Goal: Task Accomplishment & Management: Manage account settings

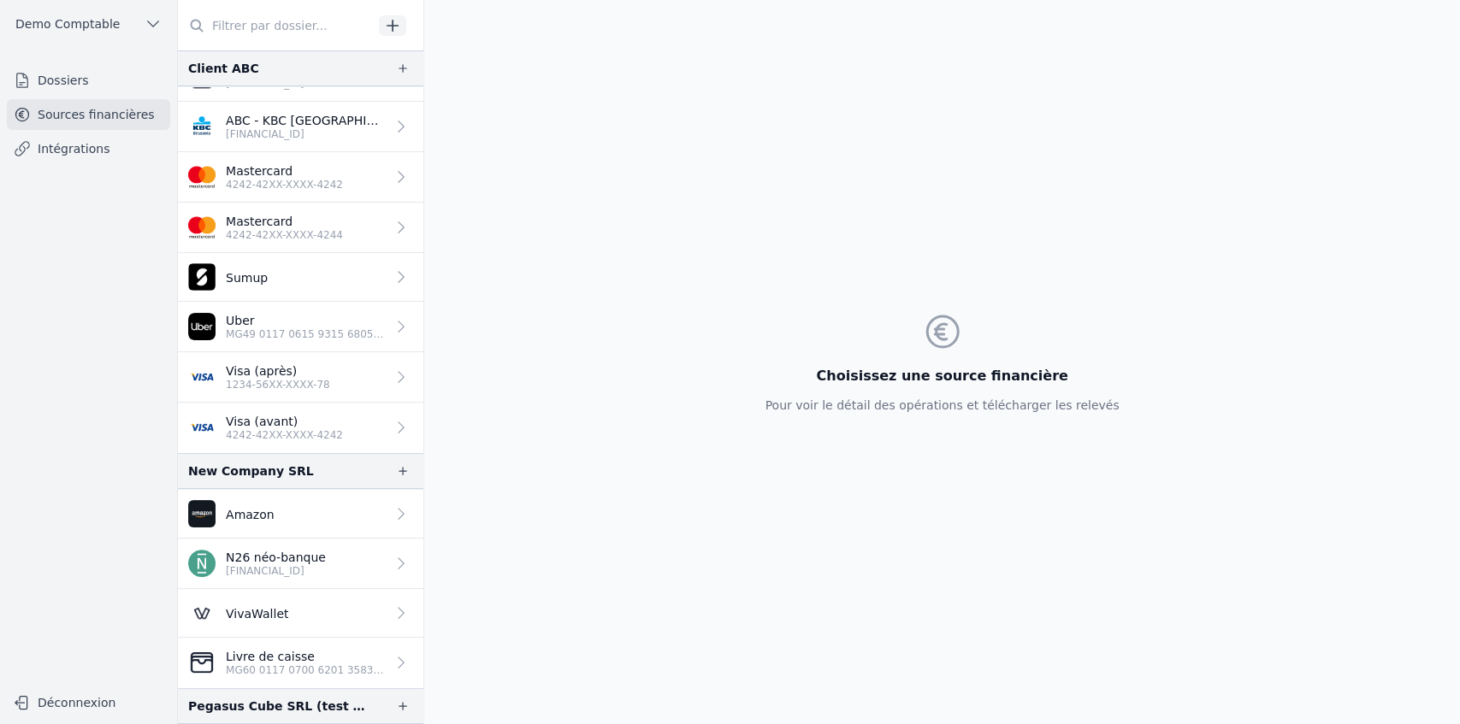
scroll to position [80, 0]
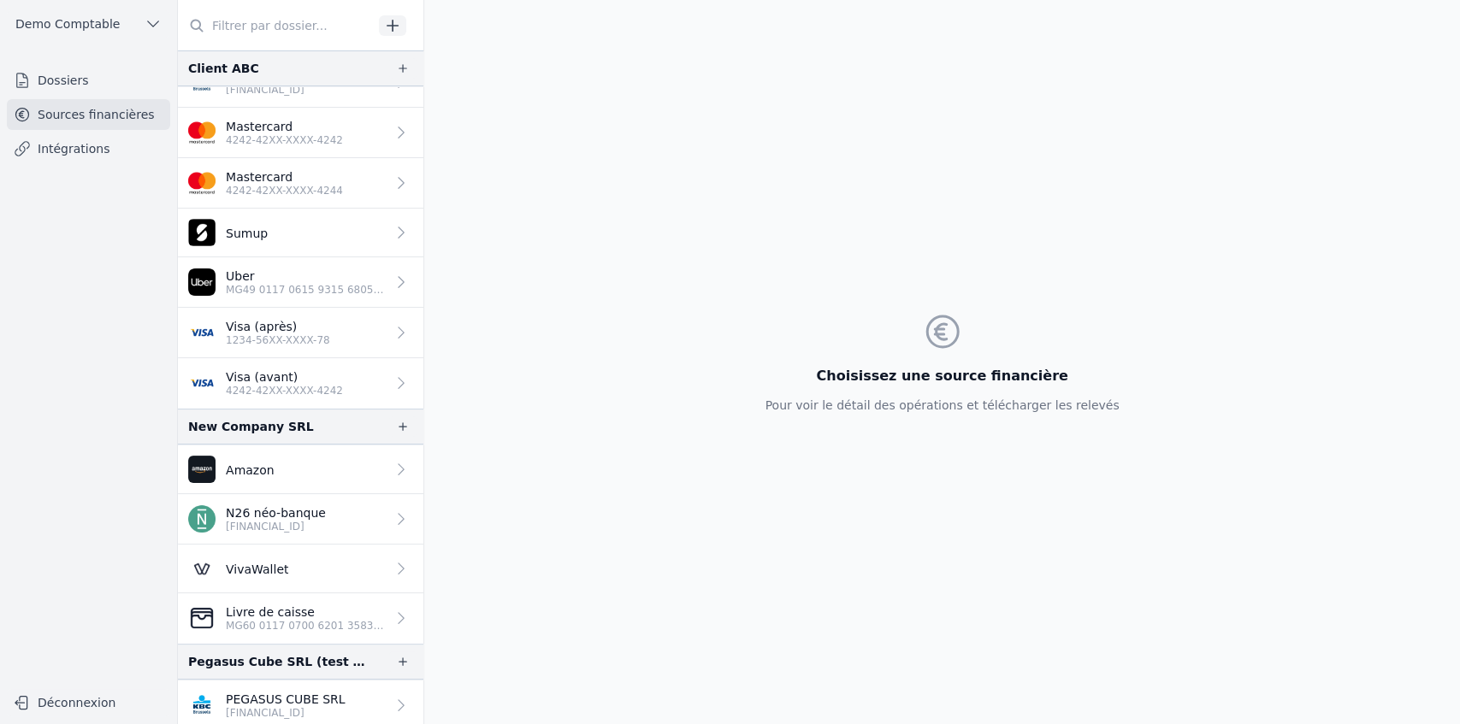
click at [286, 370] on p "[FINANCIAL_ID]" at bounding box center [286, 713] width 120 height 14
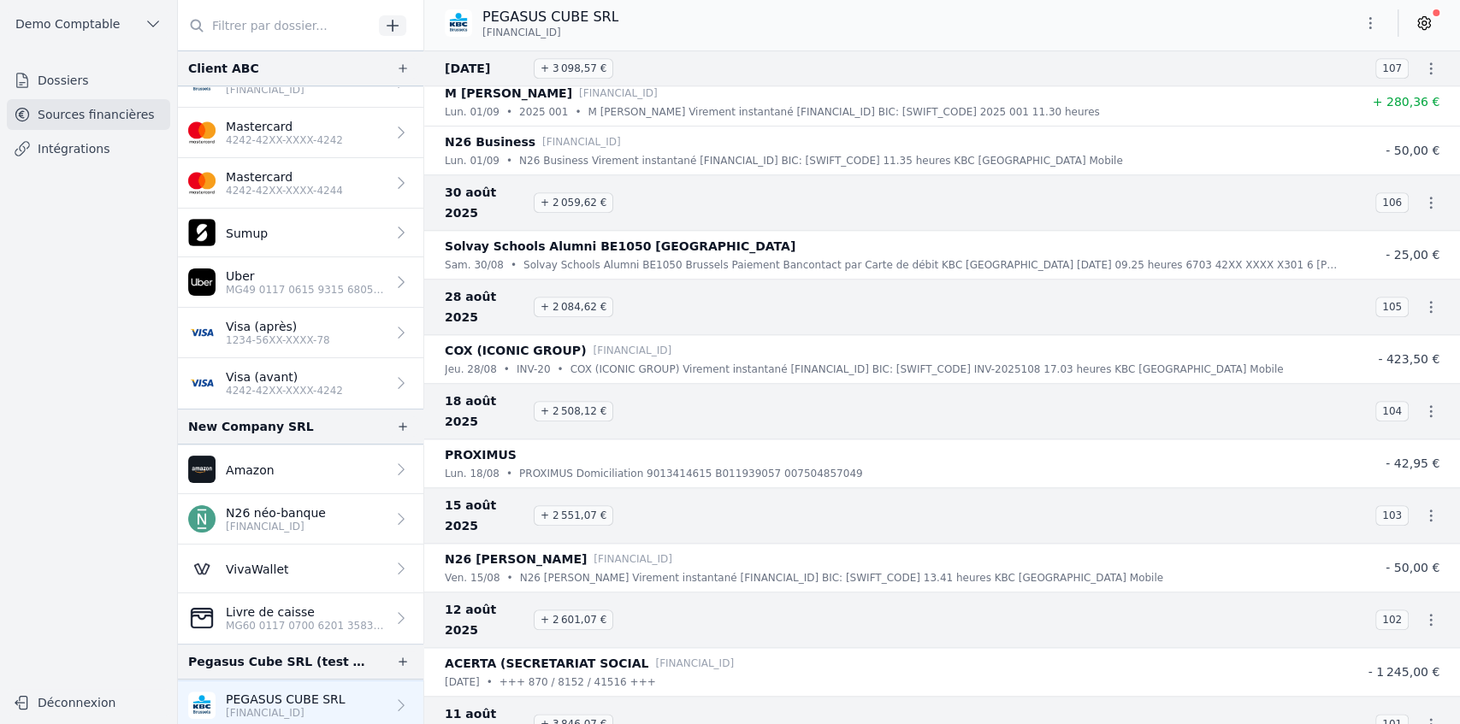
scroll to position [1083, 0]
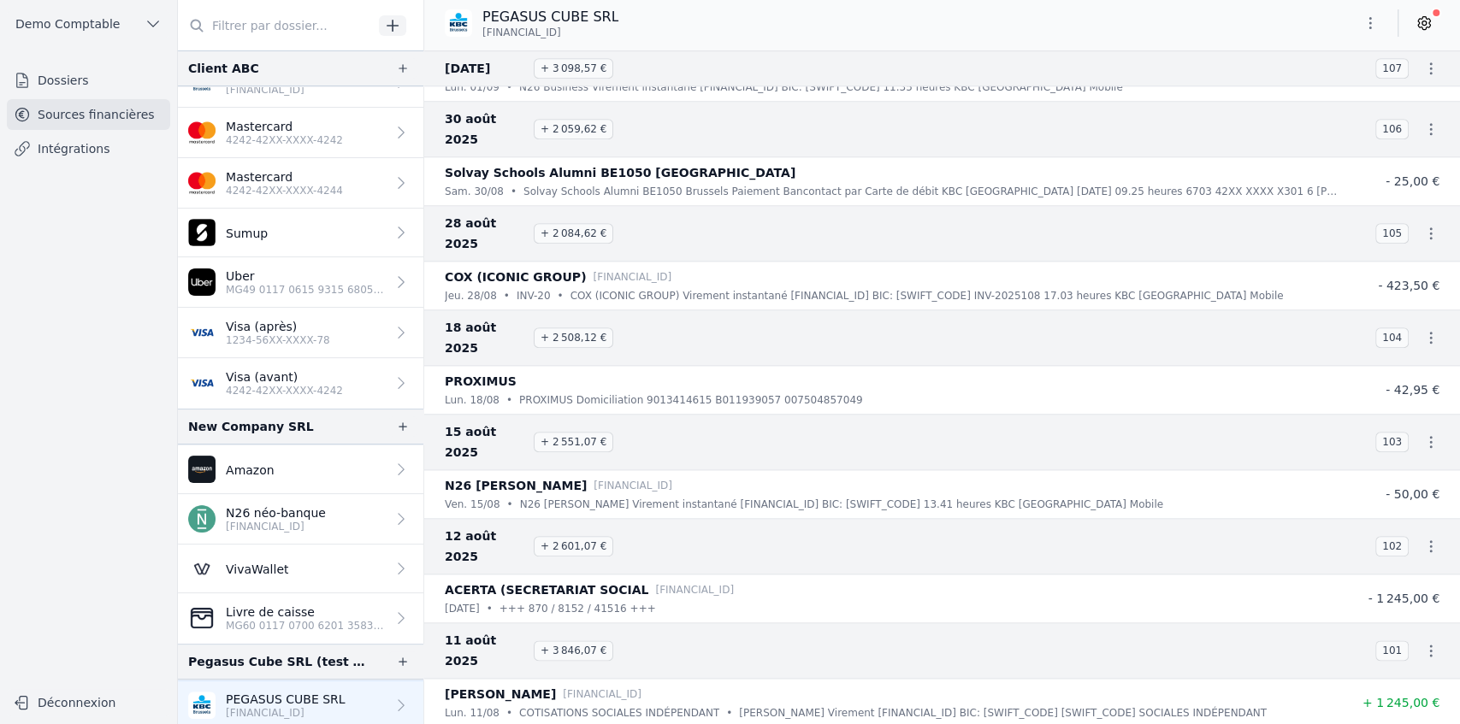
click at [312, 370] on p "[FINANCIAL_ID]" at bounding box center [276, 527] width 100 height 14
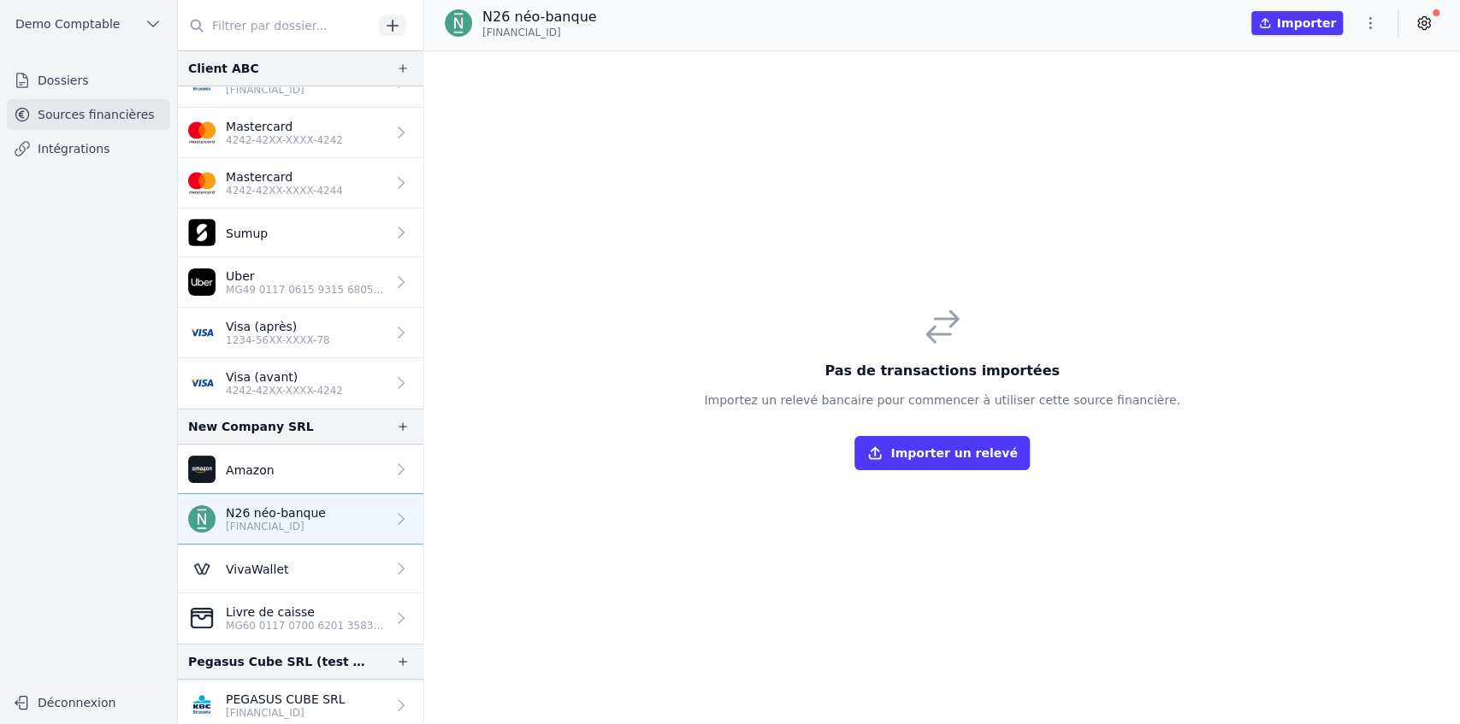
click at [114, 90] on link "Dossiers" at bounding box center [88, 80] width 163 height 31
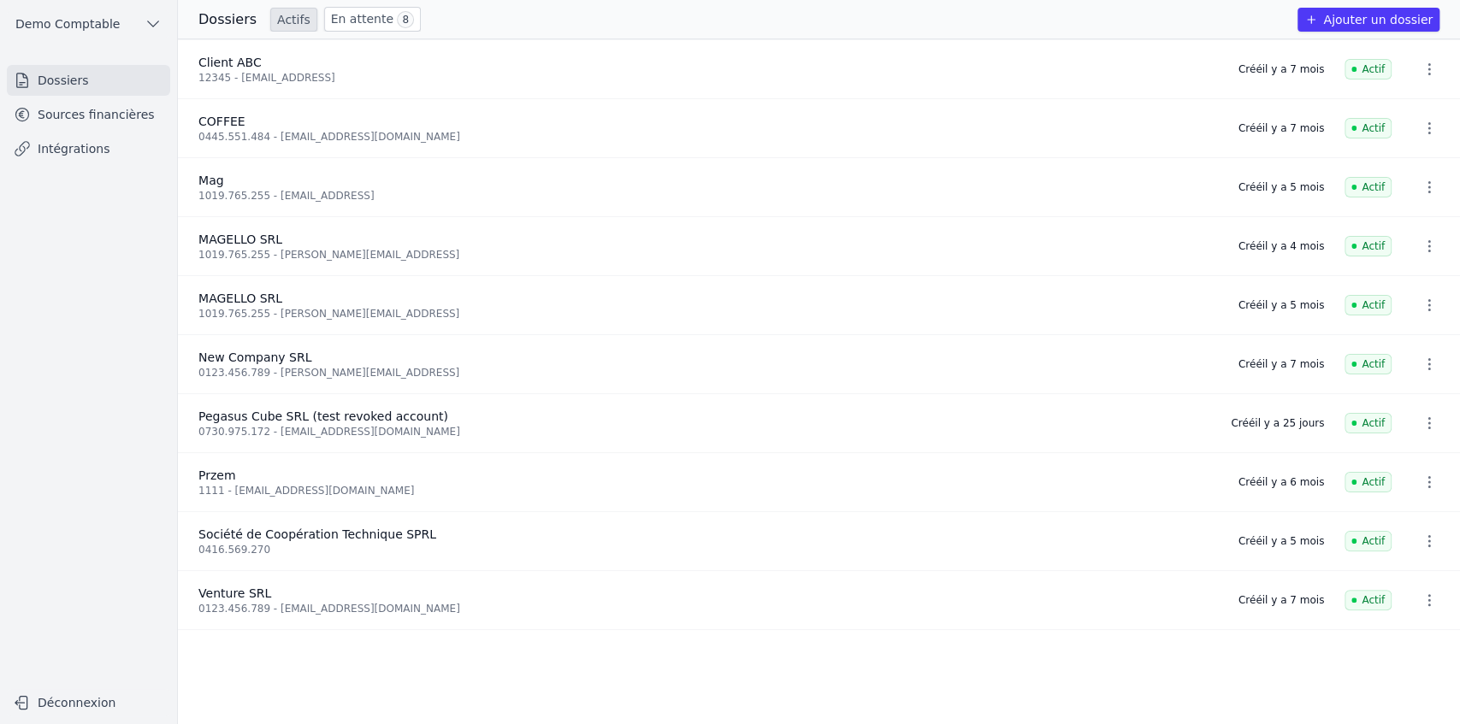
click at [866, 26] on button "Ajouter un dossier" at bounding box center [1368, 20] width 142 height 24
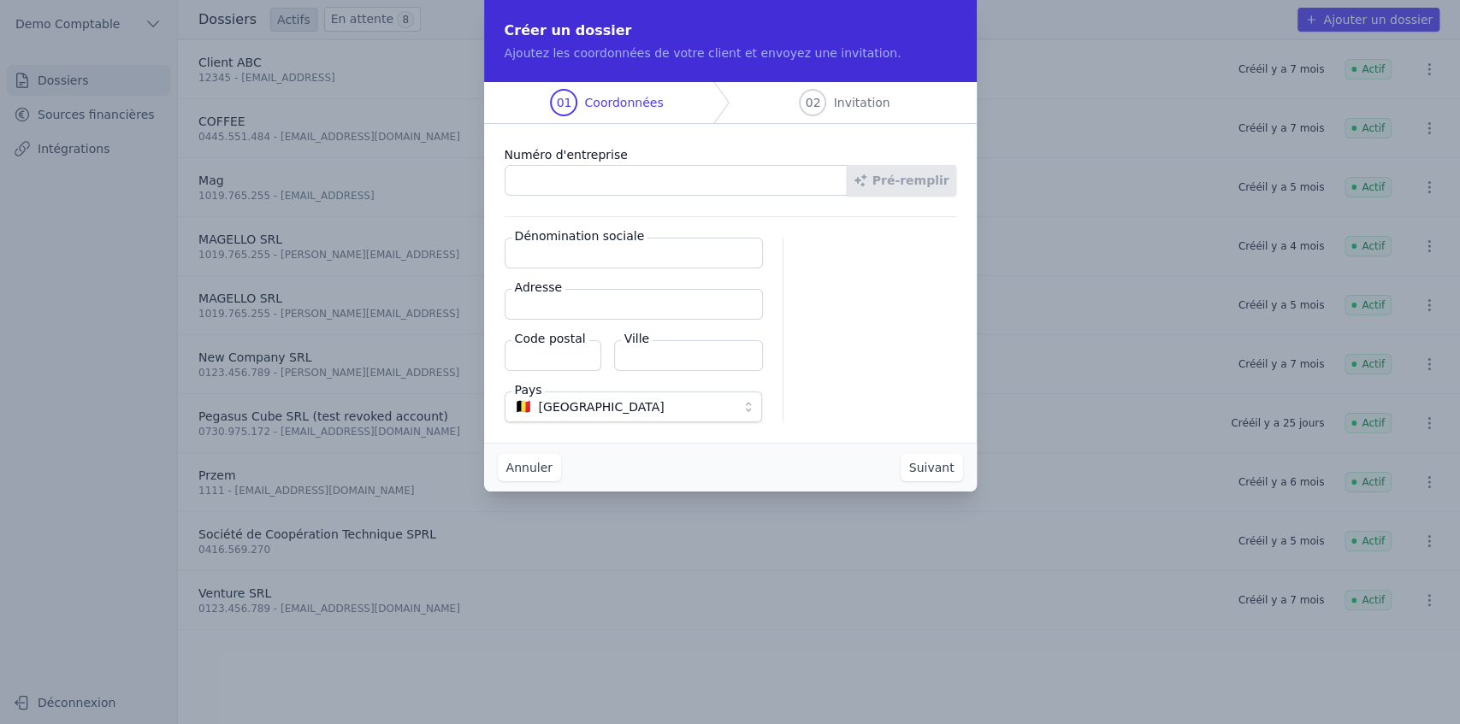
click at [556, 176] on input "Numéro d'entreprise" at bounding box center [676, 180] width 343 height 31
type input "1019.765.255"
click at [866, 184] on button "Pré-remplir" at bounding box center [901, 180] width 109 height 31
type input "MAGELLO SRL"
type input "[GEOGRAPHIC_DATA] 30/16"
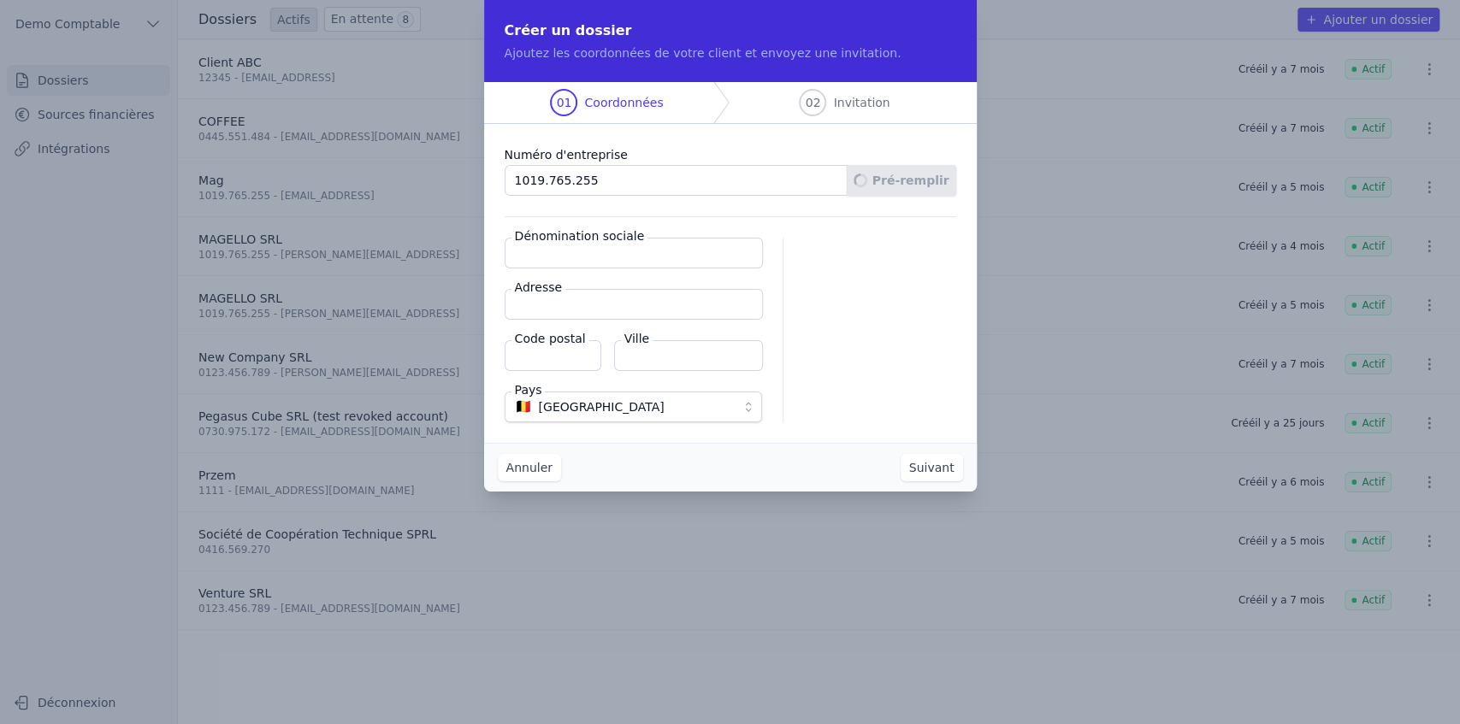
type input "1050"
type input "Ixelles"
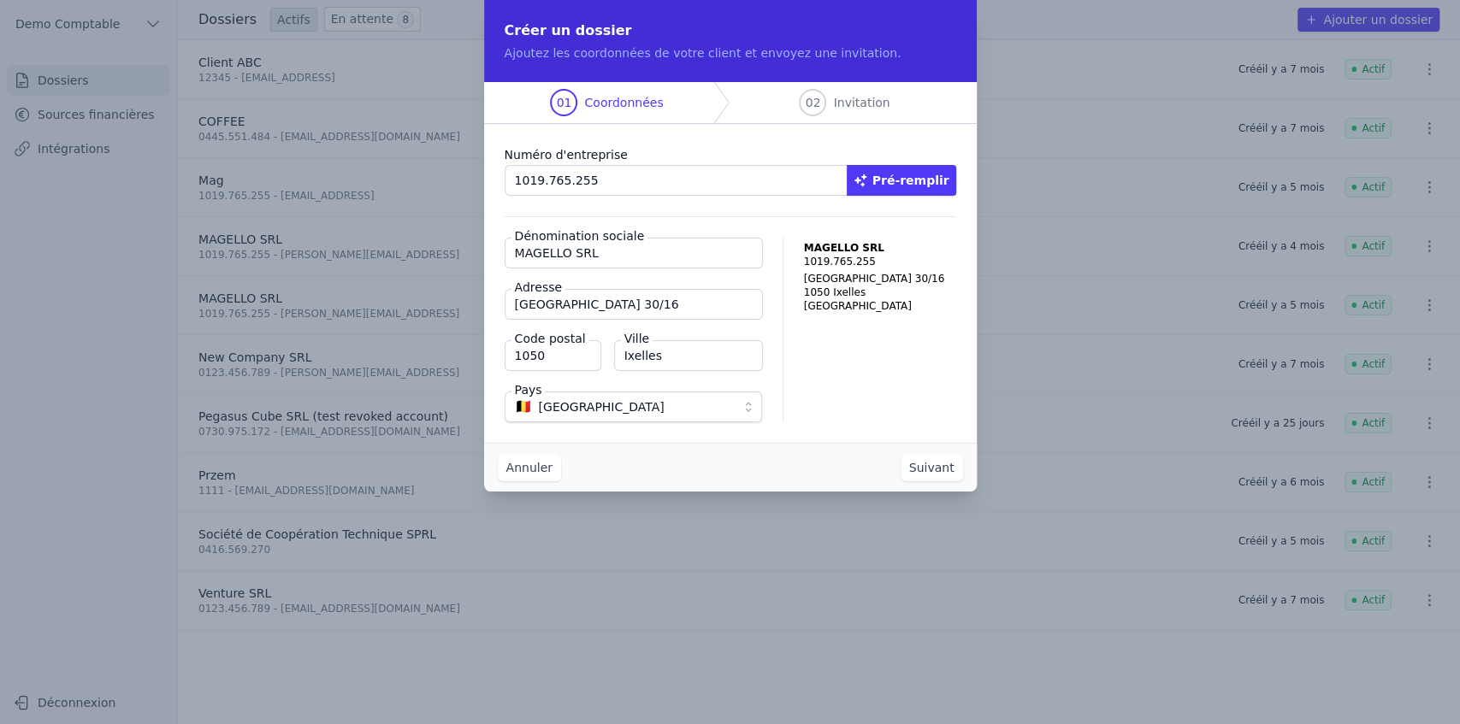
click at [866, 370] on button "Suivant" at bounding box center [932, 467] width 62 height 27
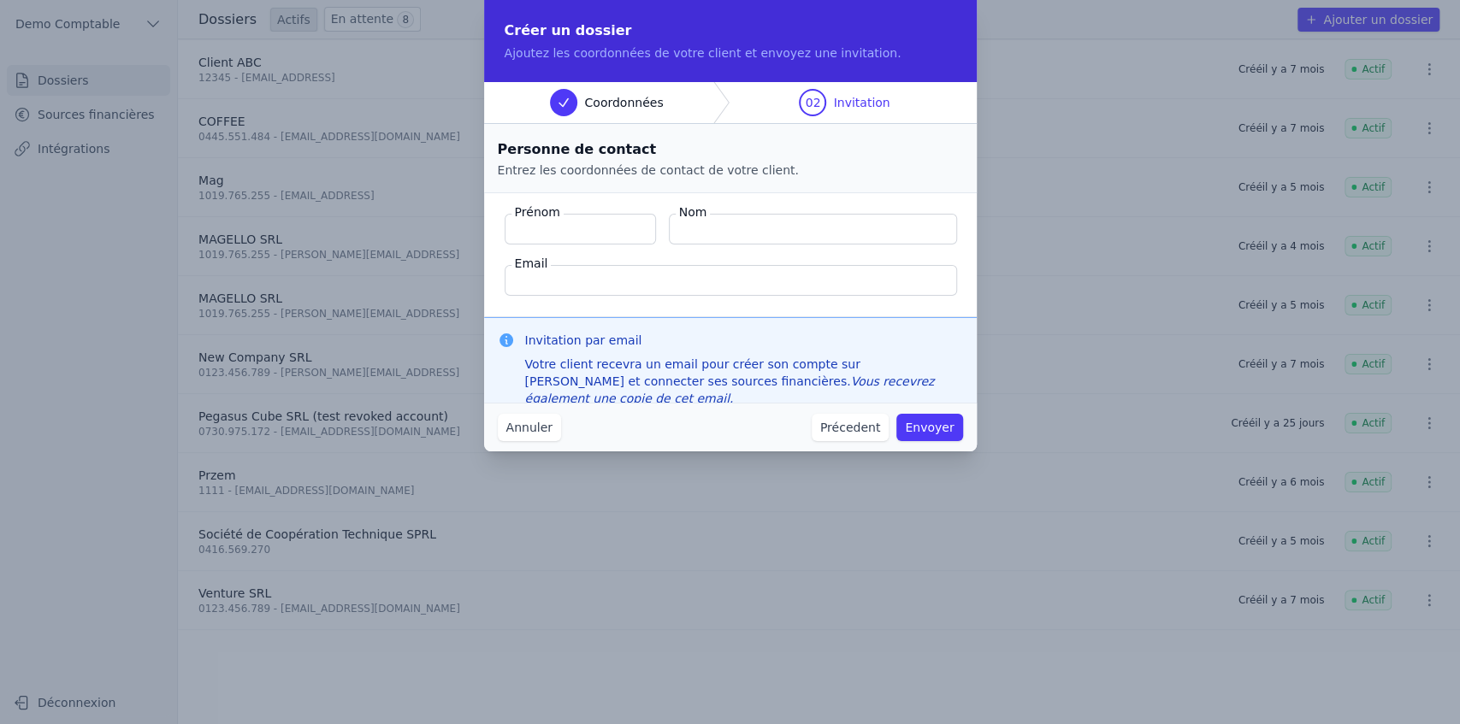
click at [528, 211] on label "Prénom" at bounding box center [537, 212] width 52 height 17
click at [528, 214] on input "Prénom" at bounding box center [580, 229] width 151 height 31
drag, startPoint x: 517, startPoint y: 212, endPoint x: 782, endPoint y: 279, distance: 272.6
click at [782, 279] on fieldset "Prénom Nom Email" at bounding box center [730, 255] width 493 height 124
drag, startPoint x: 525, startPoint y: 339, endPoint x: 681, endPoint y: 349, distance: 156.0
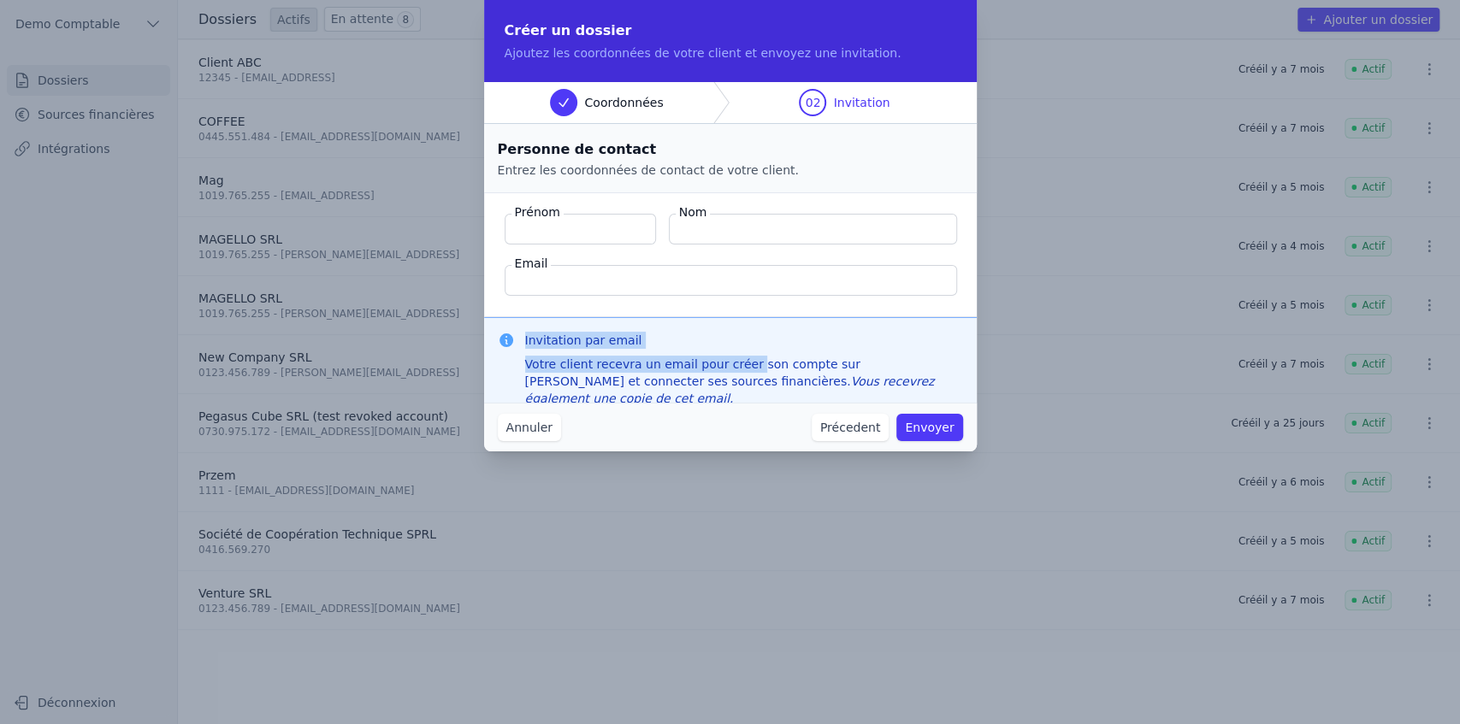
click at [681, 349] on div "Invitation par email Votre client recevra un email pour créer son compte sur [P…" at bounding box center [744, 369] width 438 height 75
click at [682, 340] on h3 "Invitation par email" at bounding box center [744, 340] width 438 height 17
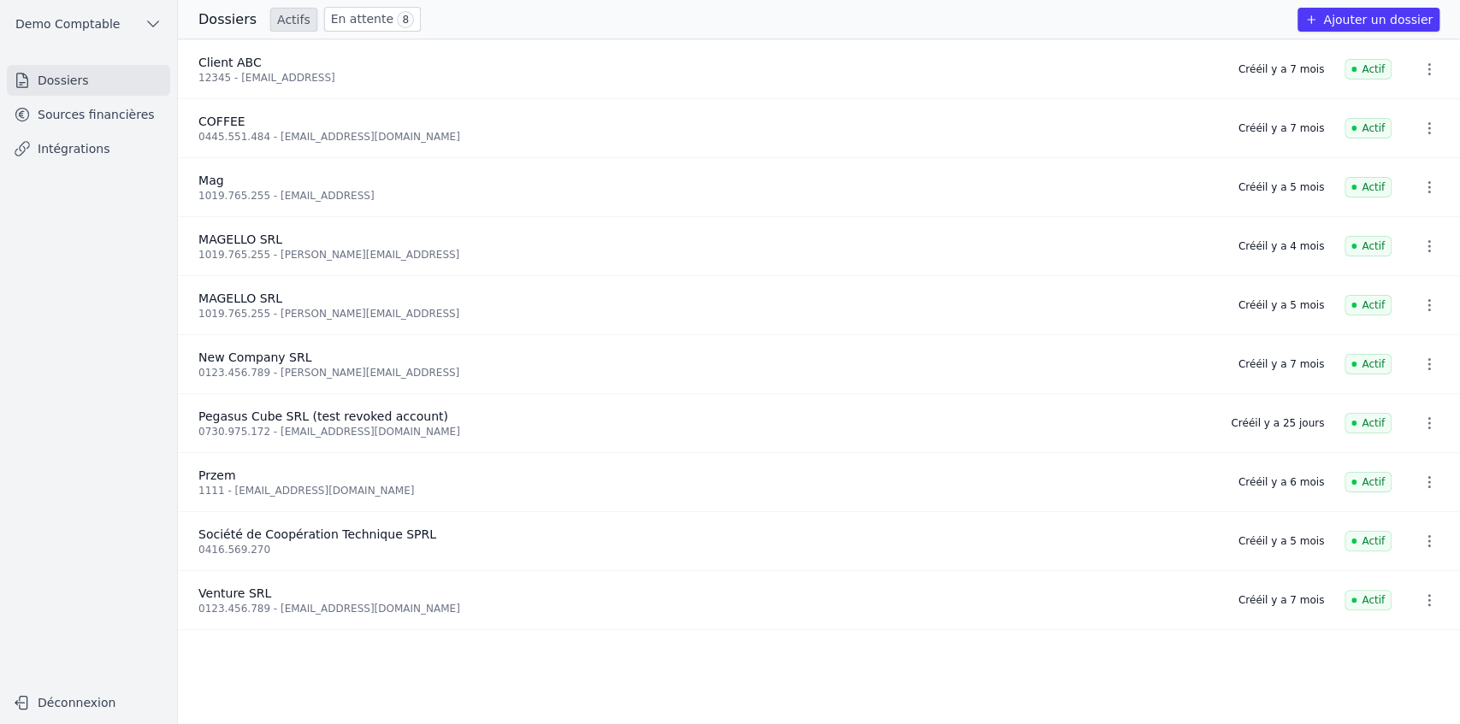
click at [86, 121] on link "Sources financières" at bounding box center [88, 114] width 163 height 31
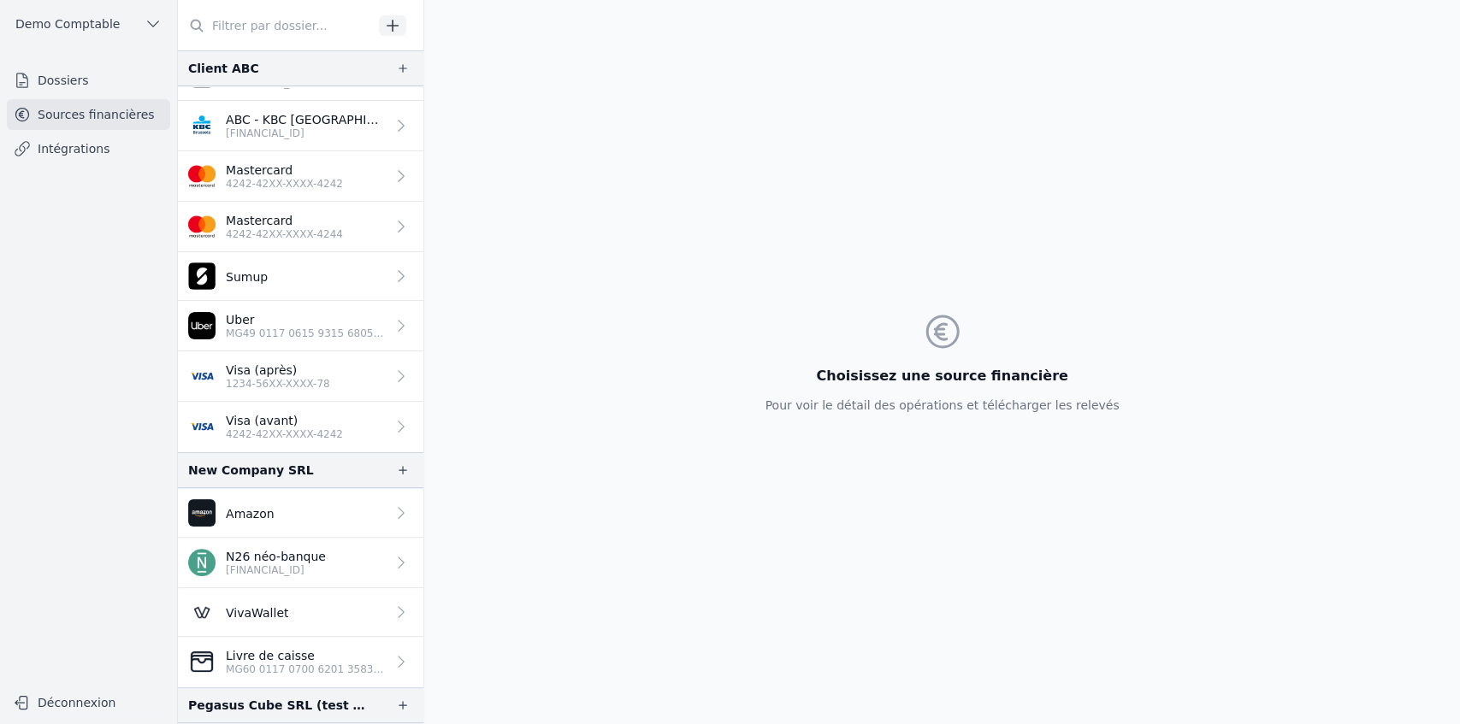
scroll to position [80, 0]
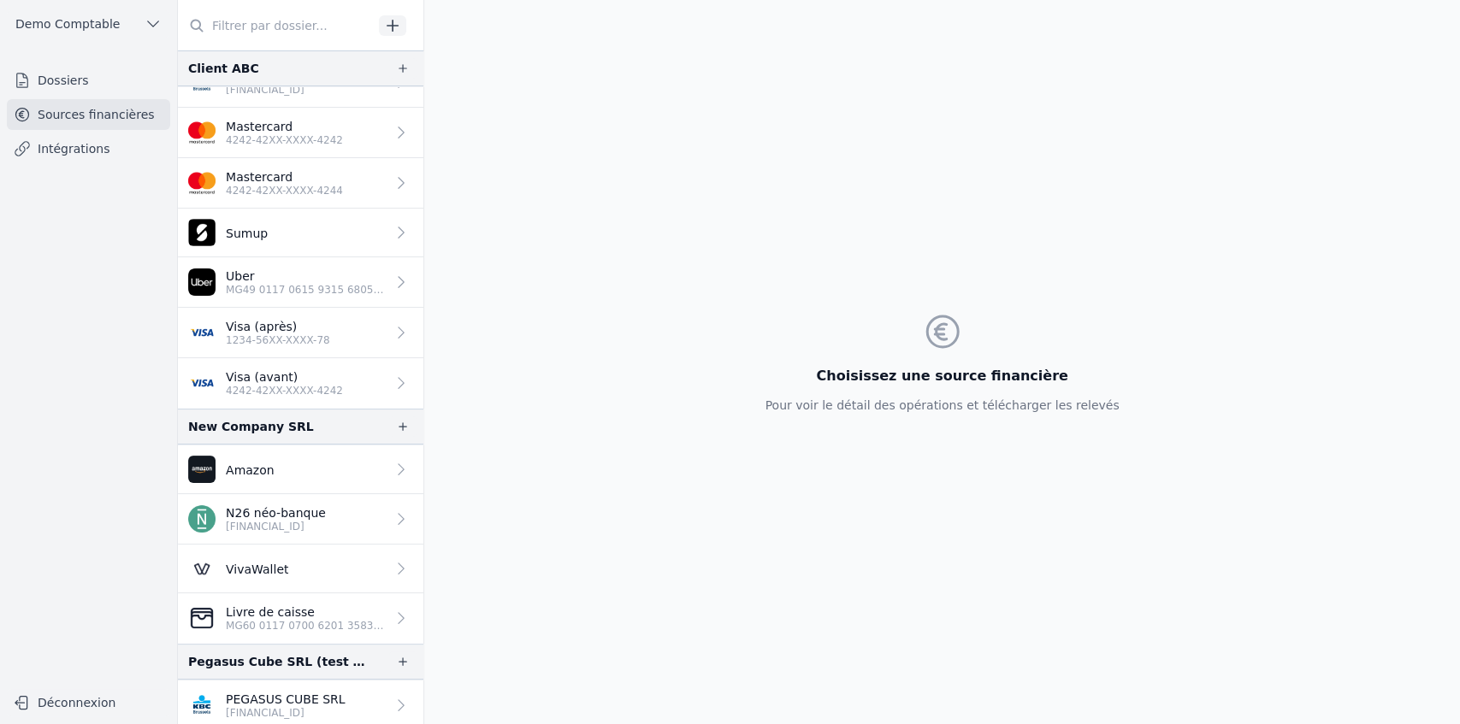
click at [257, 370] on p "[FINANCIAL_ID]" at bounding box center [286, 713] width 120 height 14
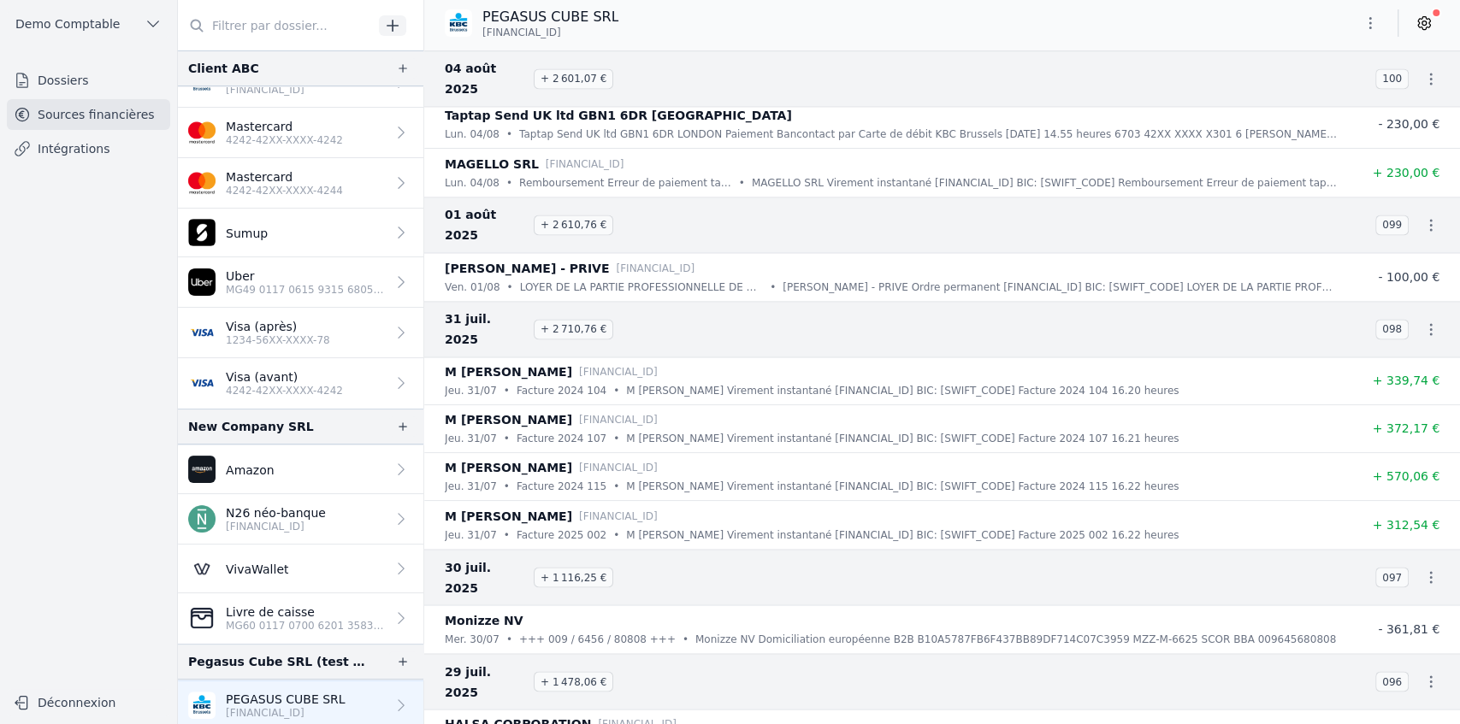
scroll to position [1711, 0]
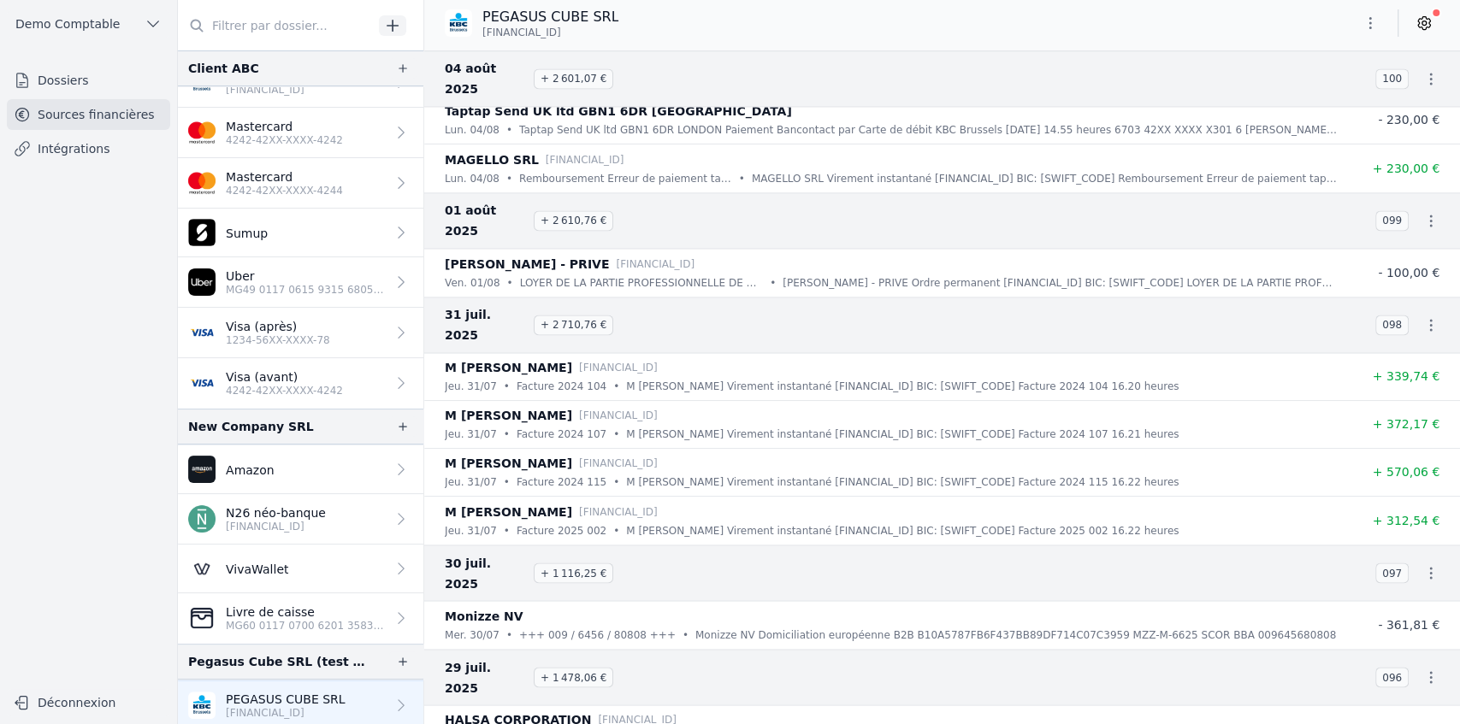
click at [866, 28] on link at bounding box center [1424, 22] width 31 height 27
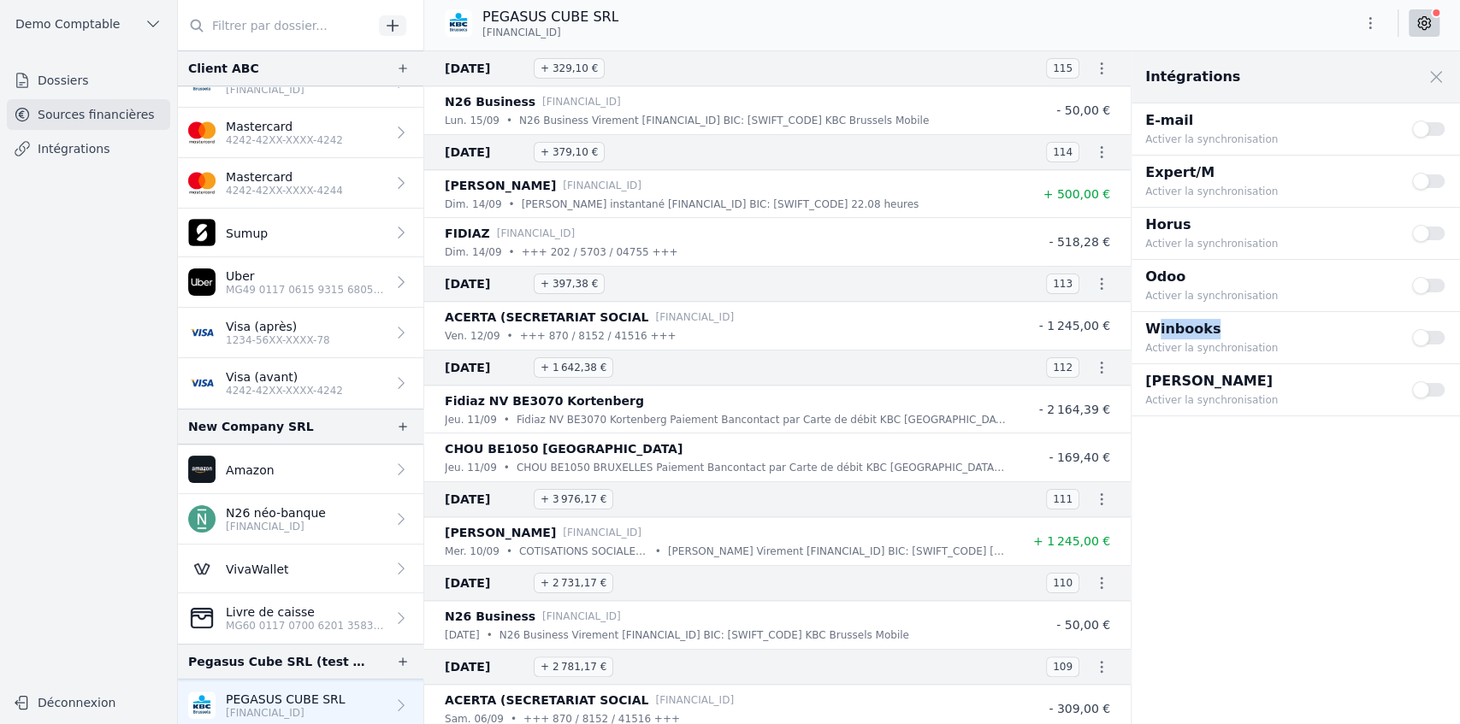
drag, startPoint x: 1152, startPoint y: 328, endPoint x: 1254, endPoint y: 324, distance: 101.9
click at [866, 324] on p "Winbooks" at bounding box center [1268, 329] width 246 height 21
click at [866, 340] on button "Use setting" at bounding box center [1429, 337] width 34 height 17
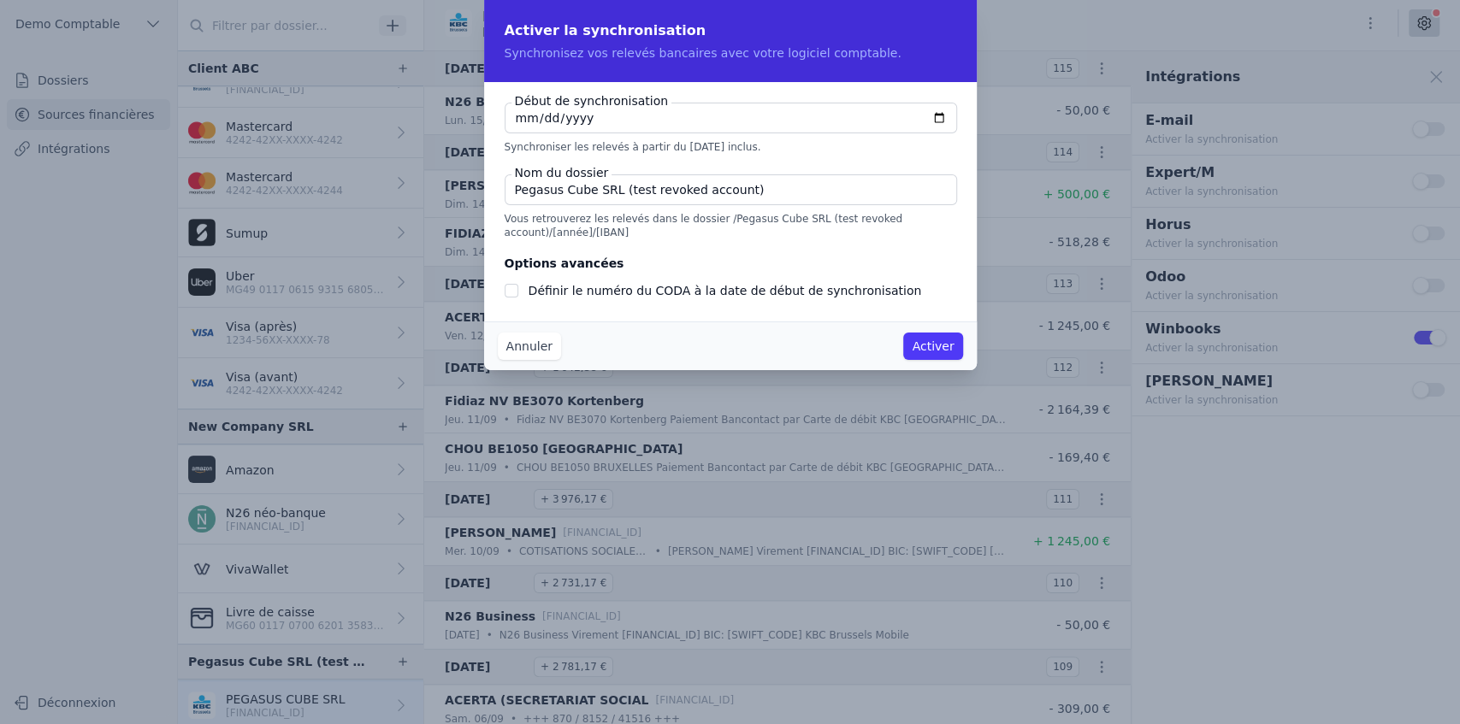
click at [866, 120] on input "[DATE]" at bounding box center [731, 118] width 452 height 31
type input "[DATE]"
checkbox input "false"
type input "[DATE]"
click at [535, 191] on input "Pegasus Cube SRL (test revoked account)" at bounding box center [731, 189] width 452 height 31
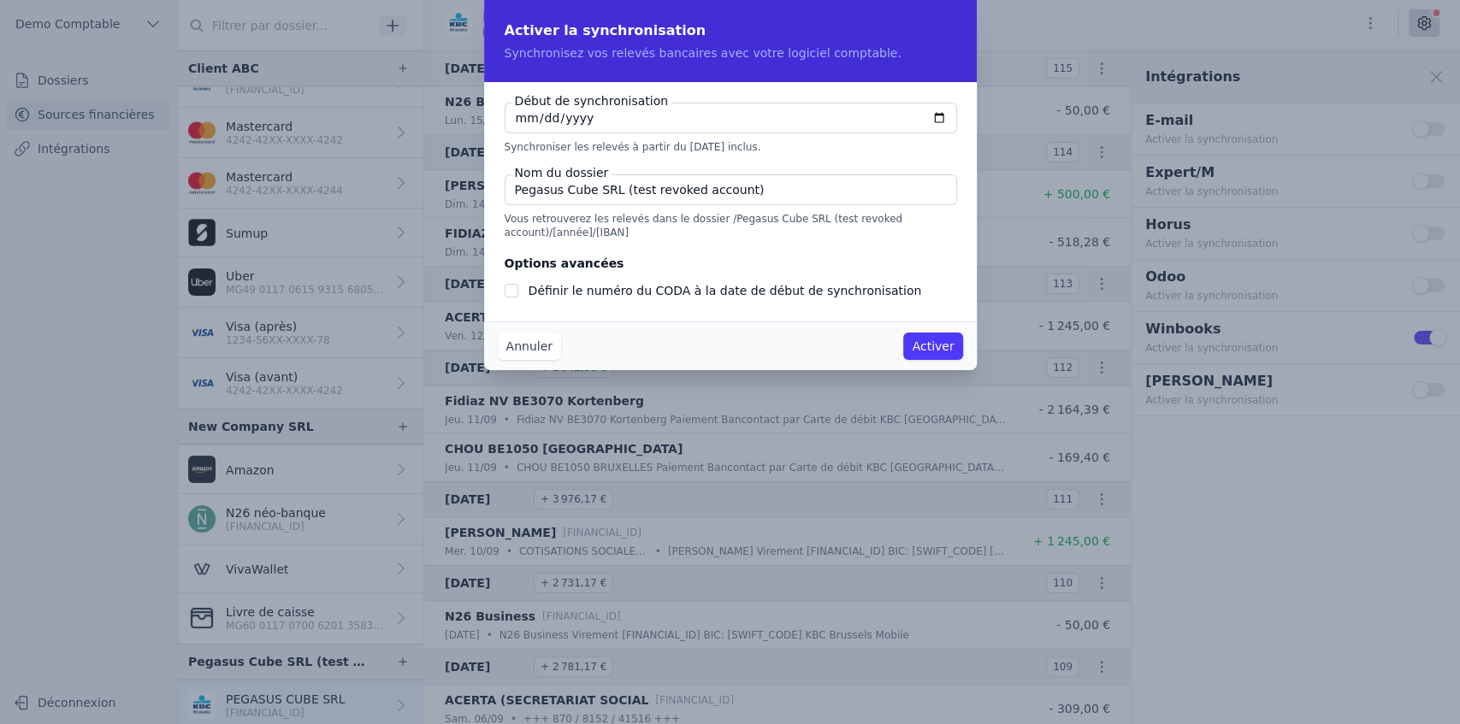
click at [535, 191] on input "Pegasus Cube SRL (test revoked account)" at bounding box center [731, 189] width 452 height 31
click at [621, 227] on p "Vous retrouverez les relevés dans le dossier /Pegasus Cube SRL (test revoked ac…" at bounding box center [731, 225] width 452 height 27
drag, startPoint x: 613, startPoint y: 236, endPoint x: 544, endPoint y: 238, distance: 69.3
click at [544, 238] on p "Vous retrouverez les relevés dans le dossier /Pegasus Cube SRL (test revoked ac…" at bounding box center [731, 225] width 452 height 27
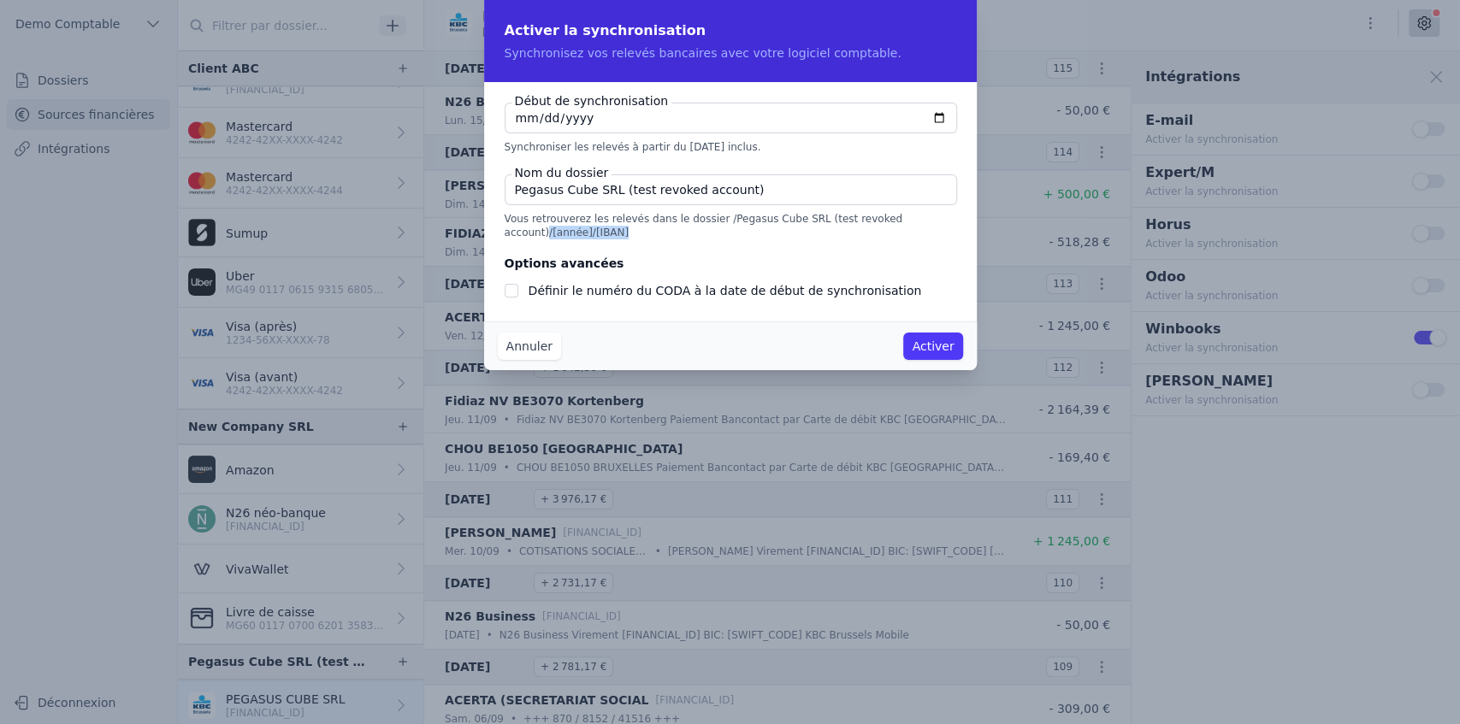
click at [539, 354] on button "Annuler" at bounding box center [529, 346] width 63 height 27
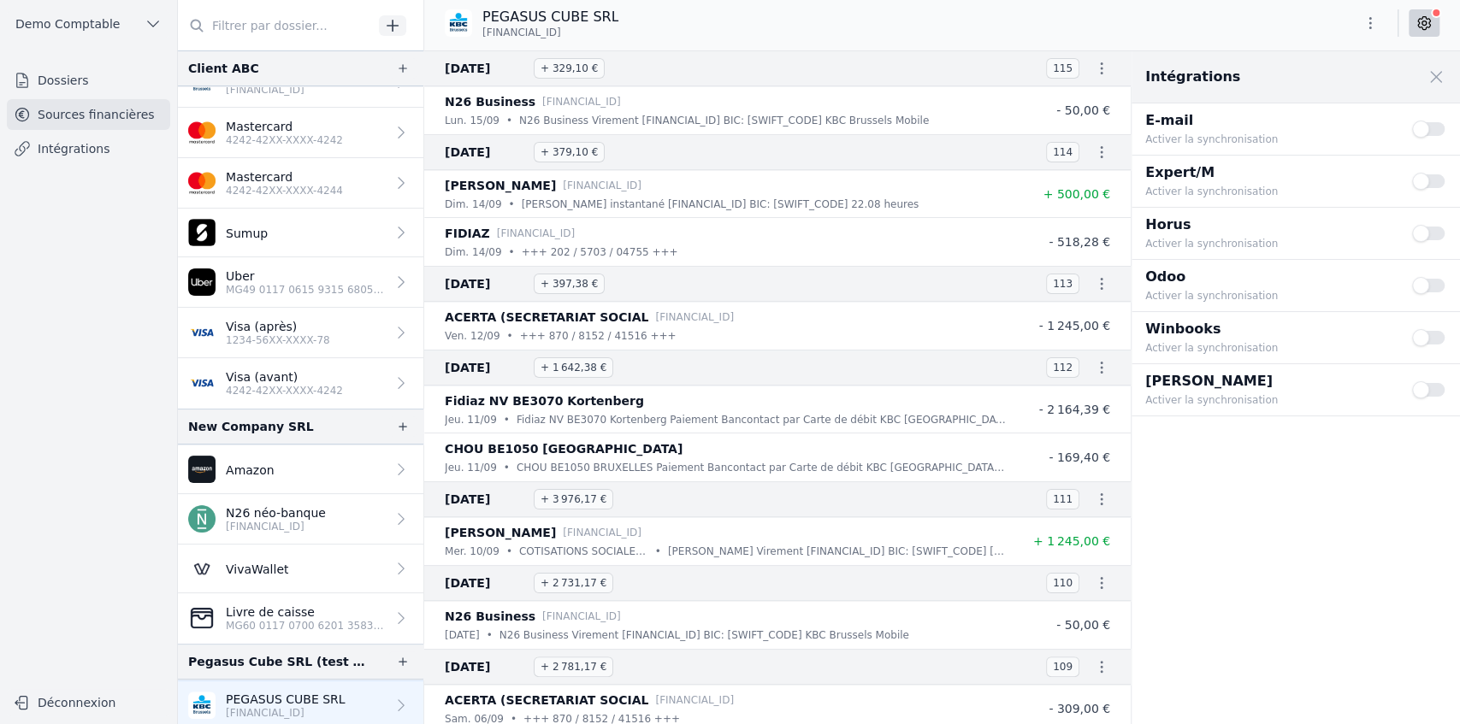
click at [294, 370] on p "4242-42XX-XXXX-4242" at bounding box center [284, 391] width 117 height 14
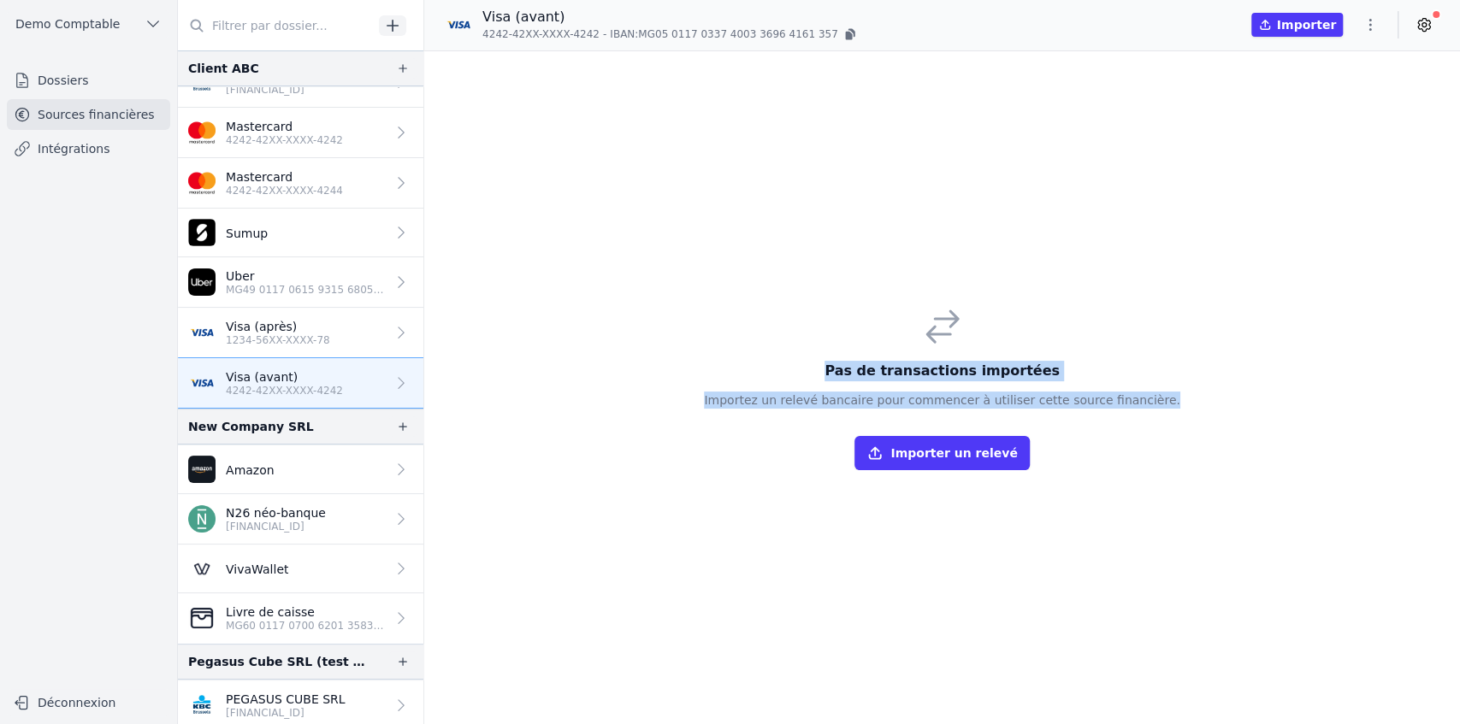
drag, startPoint x: 851, startPoint y: 372, endPoint x: 1187, endPoint y: 405, distance: 337.8
click at [866, 370] on div "Pas de transactions importées Importez un relevé bancaire pour commencer à util…" at bounding box center [942, 387] width 1036 height 673
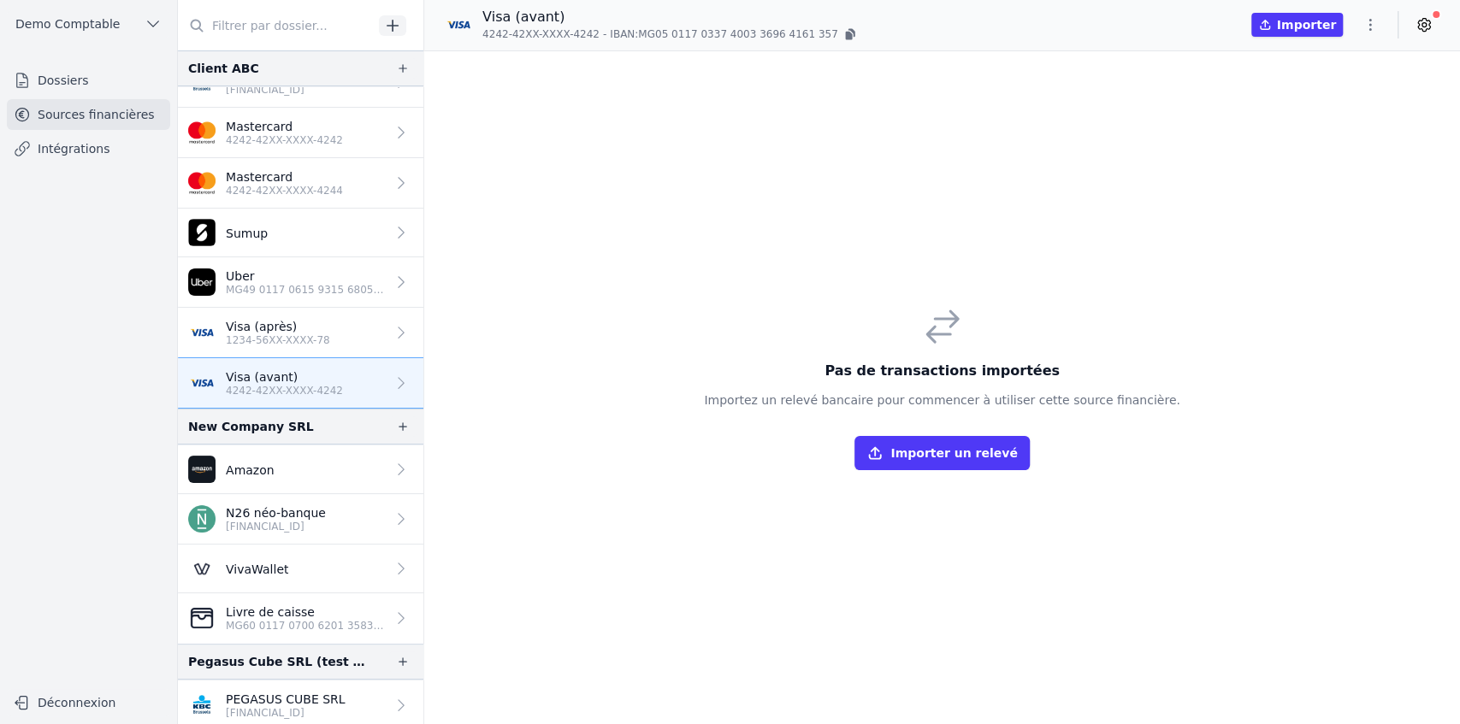
click at [866, 370] on div "Importer un relevé" at bounding box center [942, 453] width 476 height 34
click at [866, 370] on button "Importer un relevé" at bounding box center [941, 453] width 174 height 34
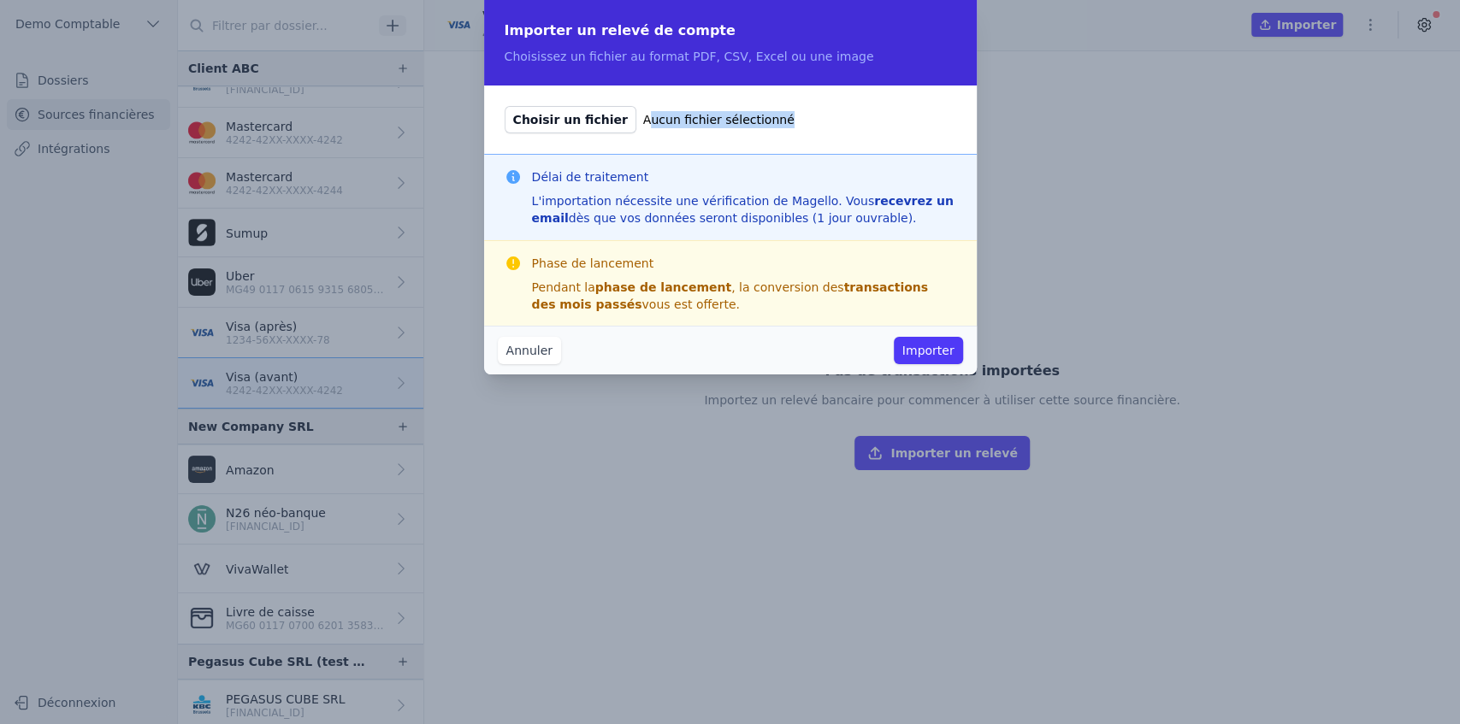
drag, startPoint x: 623, startPoint y: 121, endPoint x: 800, endPoint y: 123, distance: 176.2
click at [800, 123] on label "Choisir un fichier Aucun fichier sélectionné" at bounding box center [731, 119] width 452 height 27
click at [529, 354] on button "Annuler" at bounding box center [529, 350] width 63 height 27
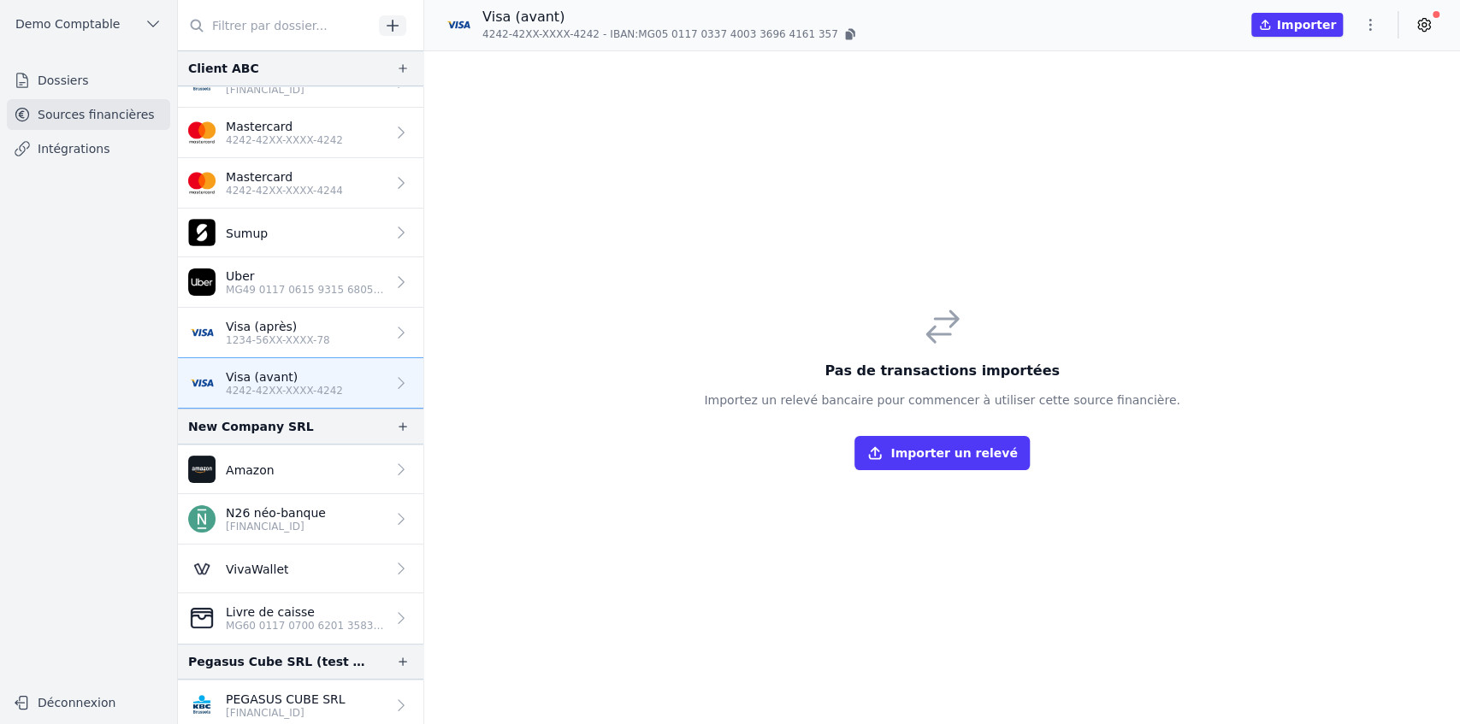
click at [267, 321] on p "Visa (après)" at bounding box center [278, 326] width 104 height 17
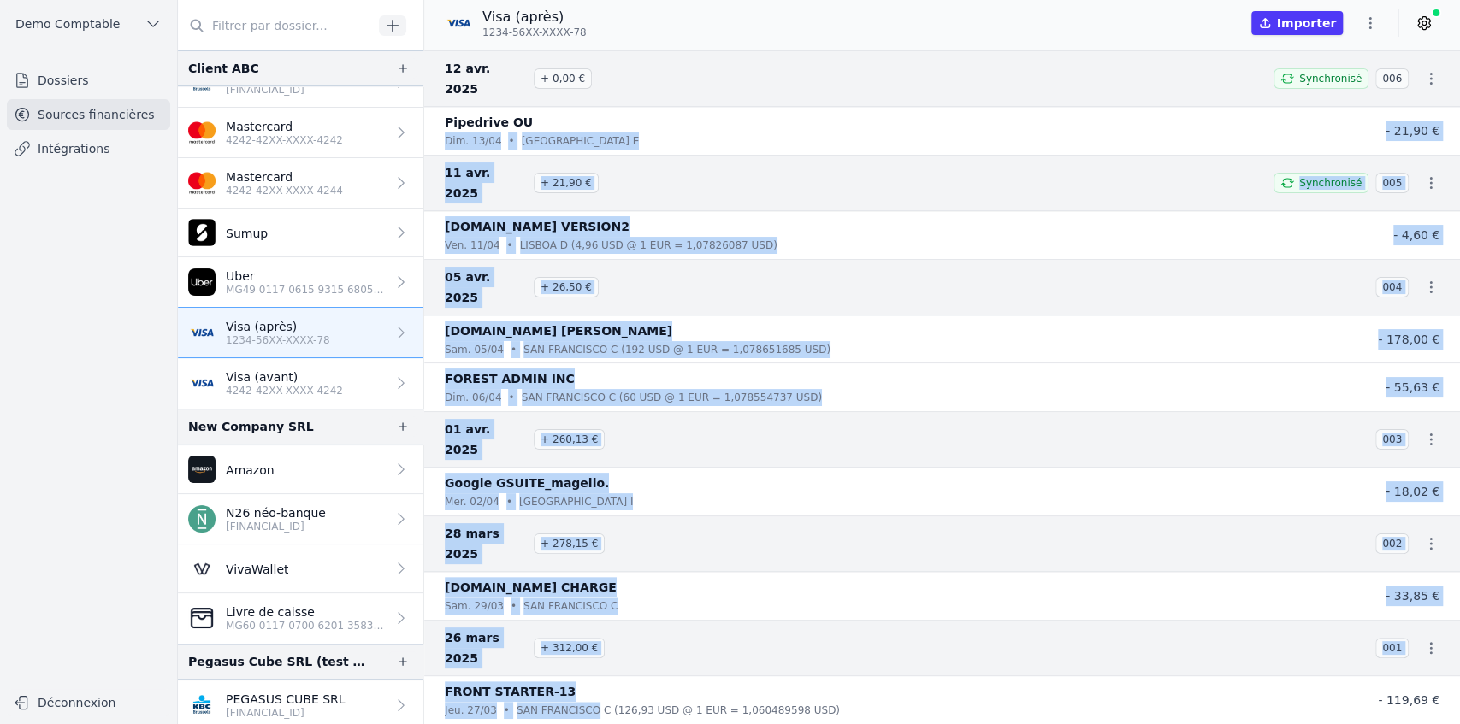
drag, startPoint x: 520, startPoint y: 109, endPoint x: 583, endPoint y: 591, distance: 485.6
click at [583, 370] on nav "[DATE] + 0,00 € Synchronisé 006 Pipedrive OU [DATE] • [GEOGRAPHIC_DATA] E - 21,…" at bounding box center [942, 387] width 1036 height 674
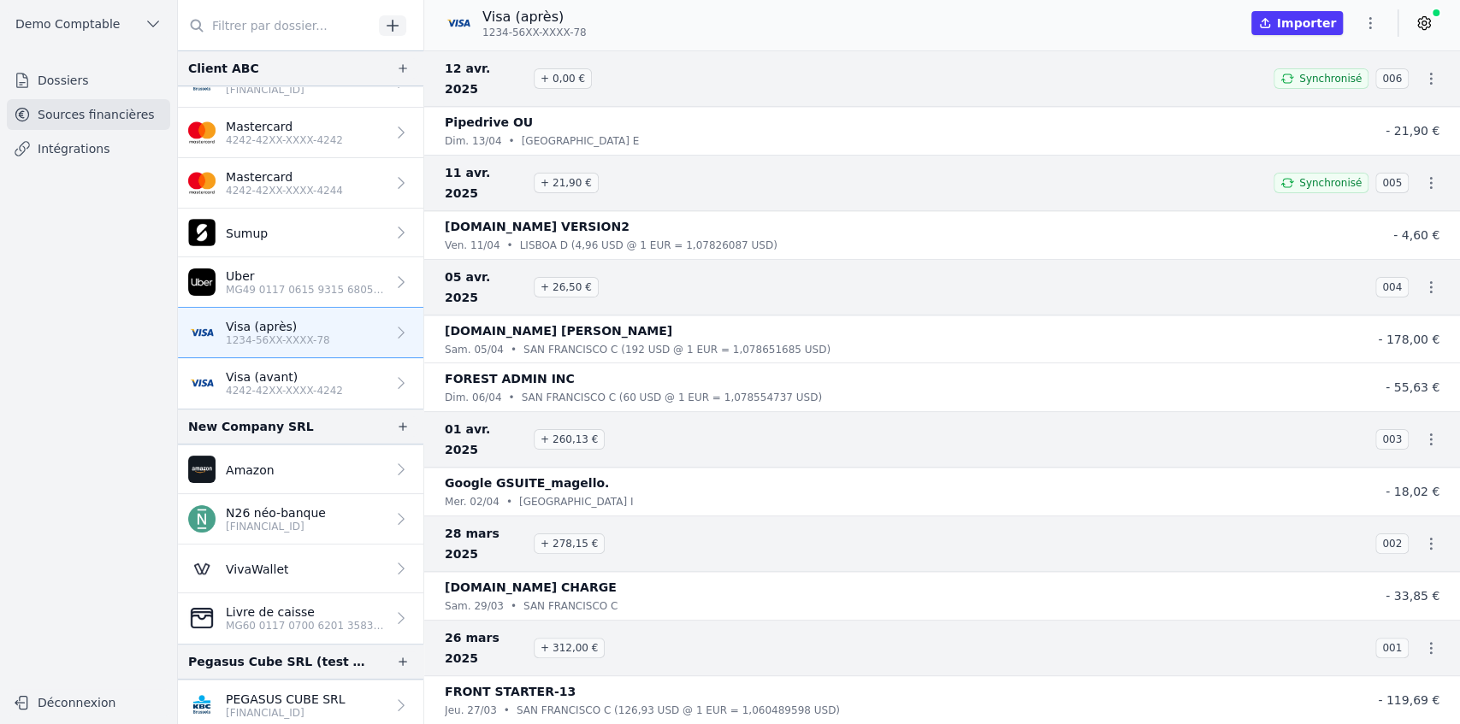
click at [747, 370] on li "FRONT STARTER-13 [DATE] • [GEOGRAPHIC_DATA][PERSON_NAME] (126,93 USD @ 1 EUR = …" at bounding box center [942, 701] width 1036 height 48
click at [866, 24] on icon at bounding box center [1423, 23] width 17 height 17
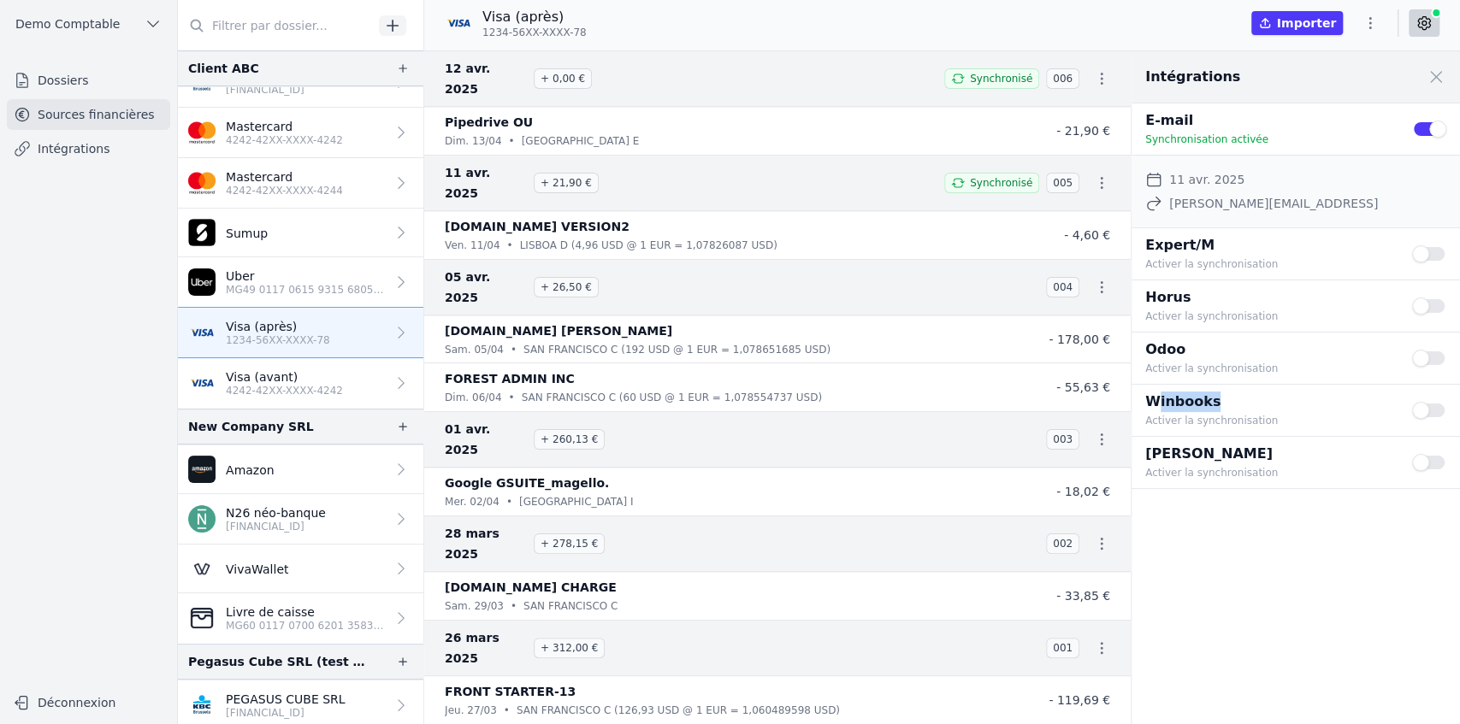
drag, startPoint x: 1158, startPoint y: 400, endPoint x: 1244, endPoint y: 395, distance: 85.7
click at [866, 370] on p "Winbooks" at bounding box center [1268, 402] width 246 height 21
click at [866, 370] on button "Use setting" at bounding box center [1429, 410] width 34 height 17
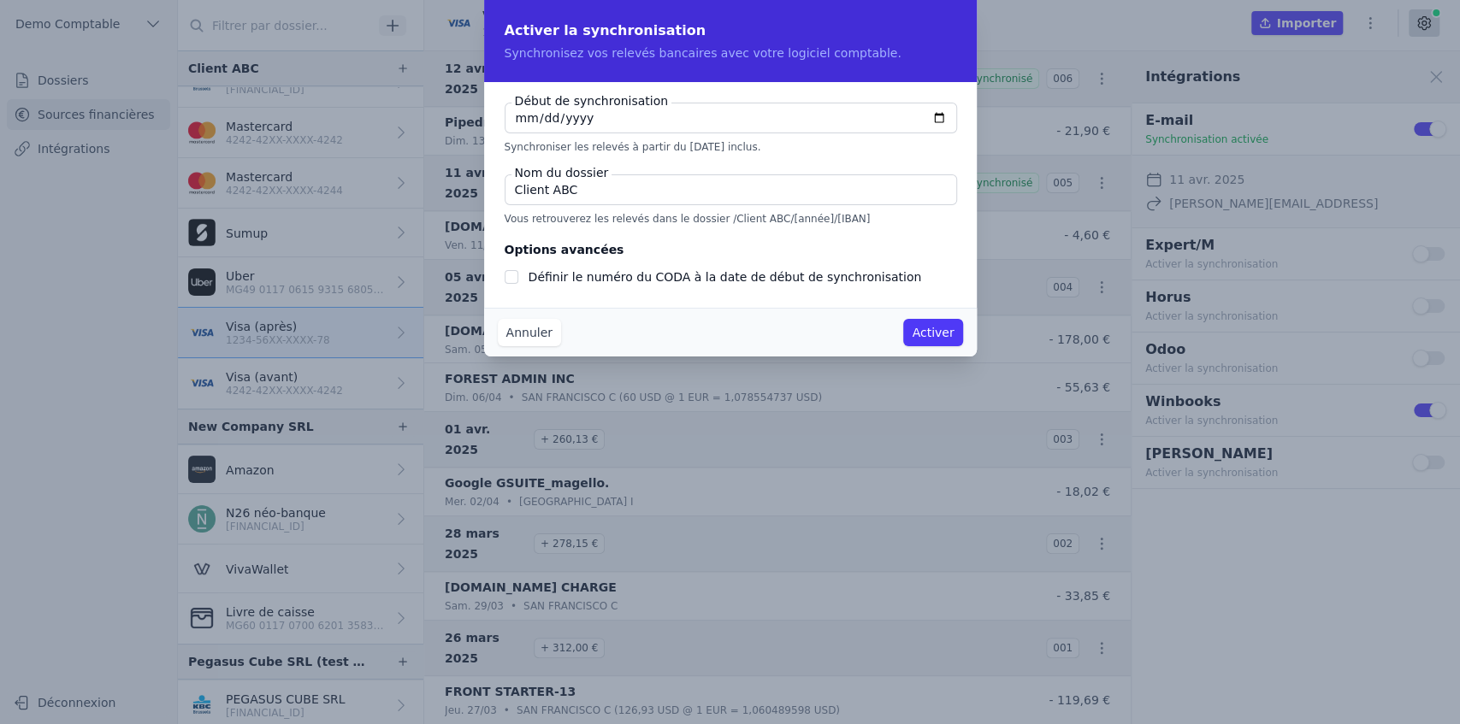
click at [541, 333] on button "Annuler" at bounding box center [529, 332] width 63 height 27
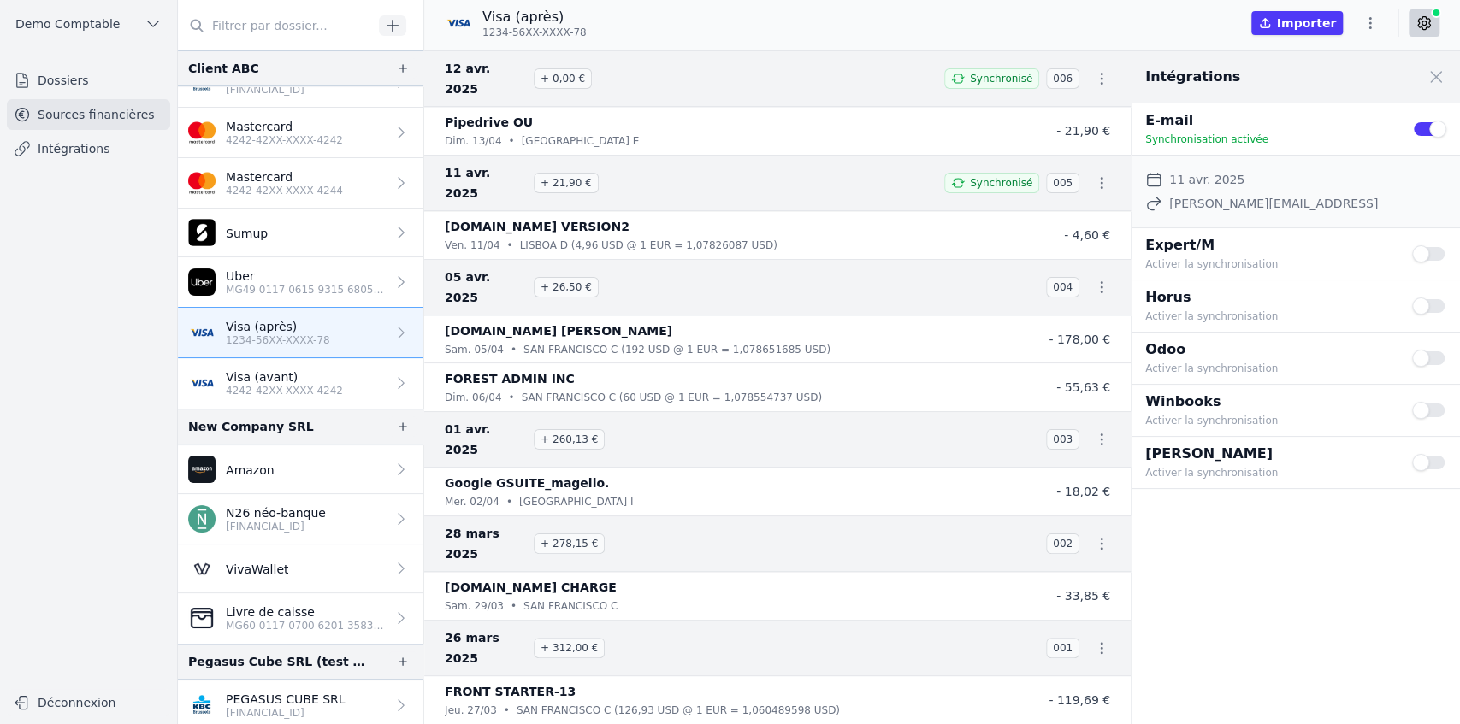
click at [866, 370] on button "Use setting" at bounding box center [1429, 410] width 34 height 17
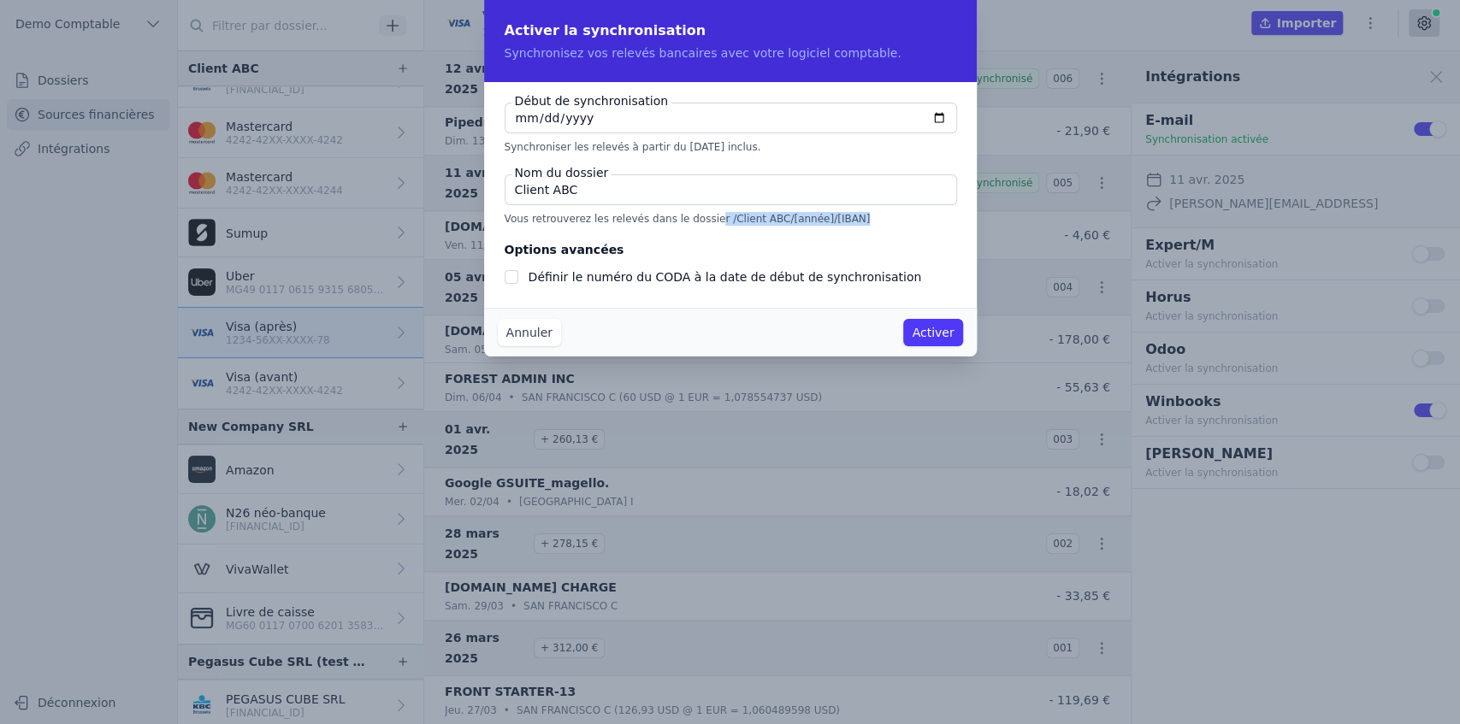
drag, startPoint x: 696, startPoint y: 221, endPoint x: 860, endPoint y: 221, distance: 164.2
click at [860, 221] on p "Vous retrouverez les relevés dans le dossier /Client ABC/[année]/[IBAN]" at bounding box center [731, 219] width 452 height 14
click at [517, 330] on button "Annuler" at bounding box center [529, 332] width 63 height 27
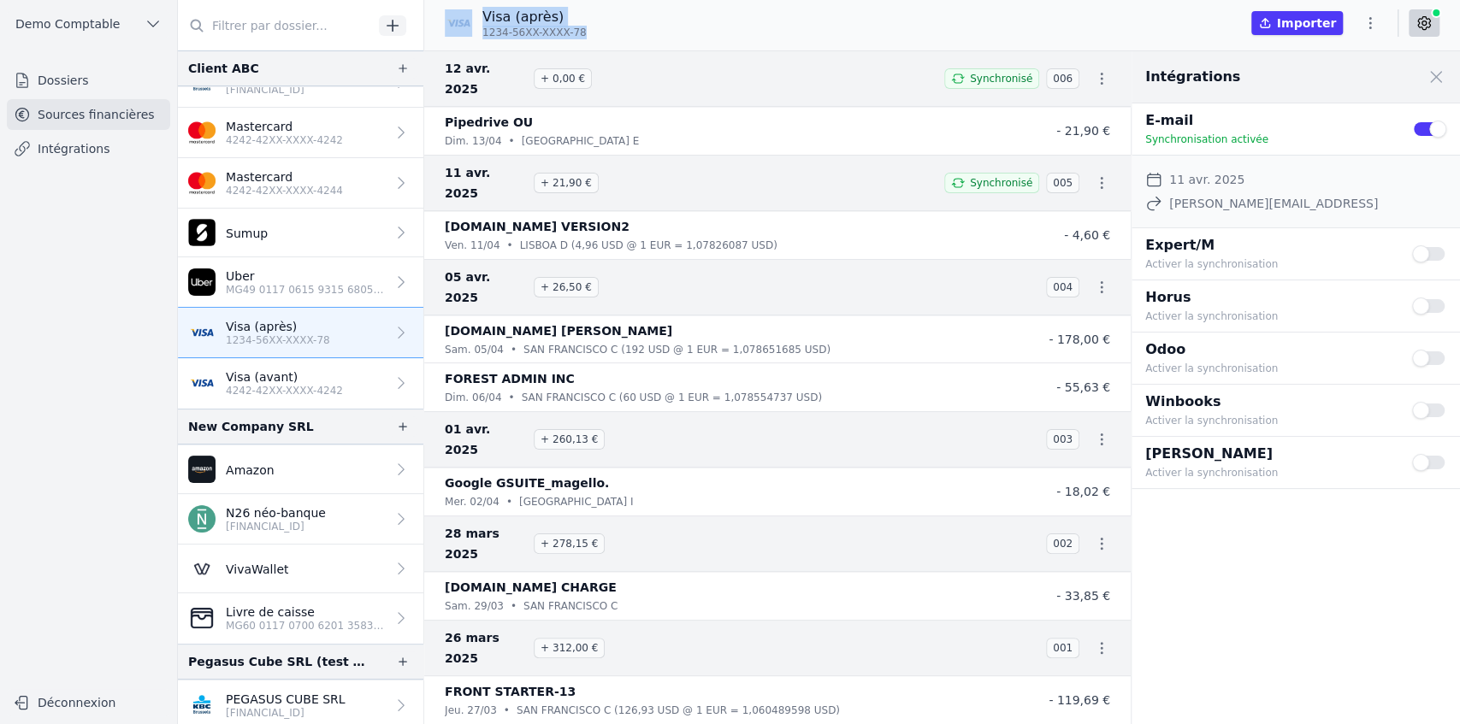
drag, startPoint x: 472, startPoint y: 32, endPoint x: 590, endPoint y: 32, distance: 118.0
click at [590, 32] on div "Visa (après) 1234-56XX-XXXX-78 Importer" at bounding box center [942, 23] width 1036 height 32
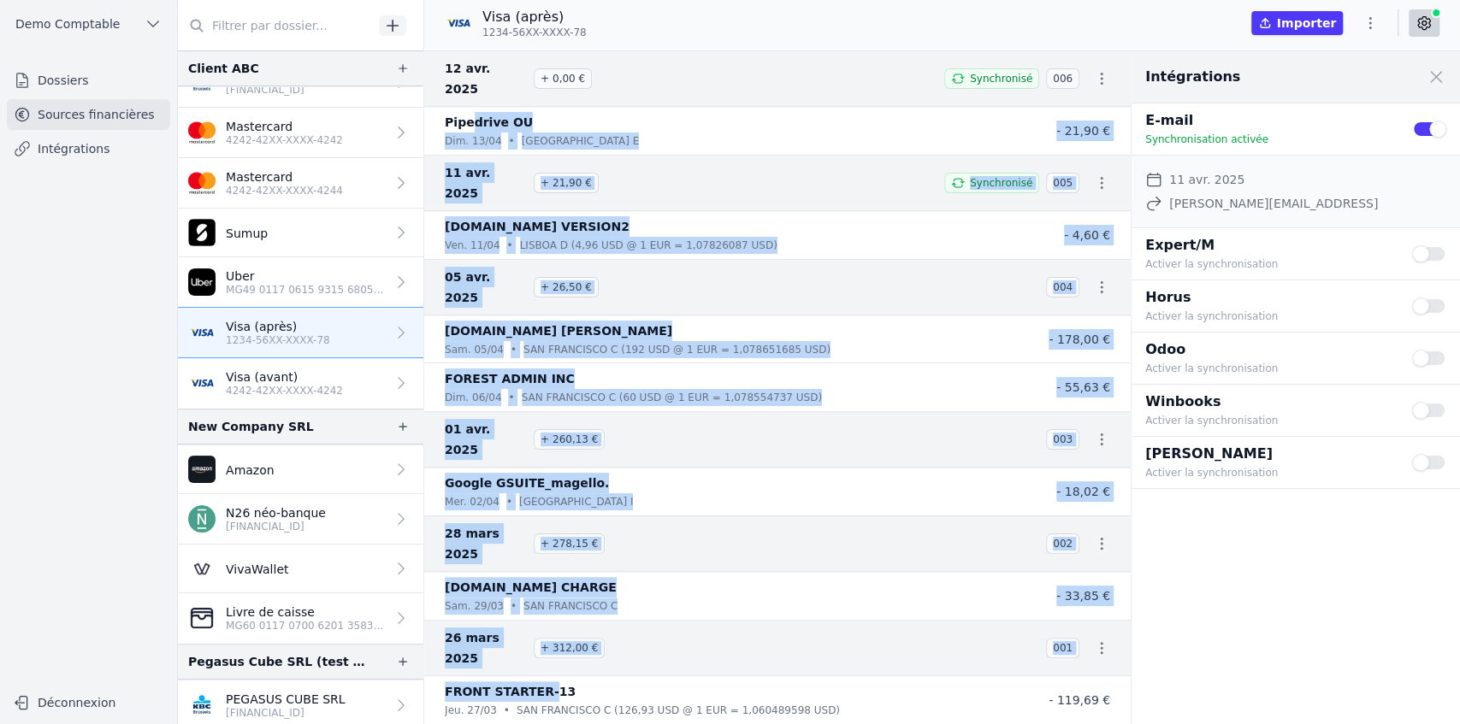
drag, startPoint x: 470, startPoint y: 109, endPoint x: 540, endPoint y: 573, distance: 468.7
click at [540, 370] on nav "[DATE] + 0,00 € Synchronisé 006 Pipedrive OU [DATE] • [GEOGRAPHIC_DATA] E - 21,…" at bounding box center [777, 387] width 706 height 674
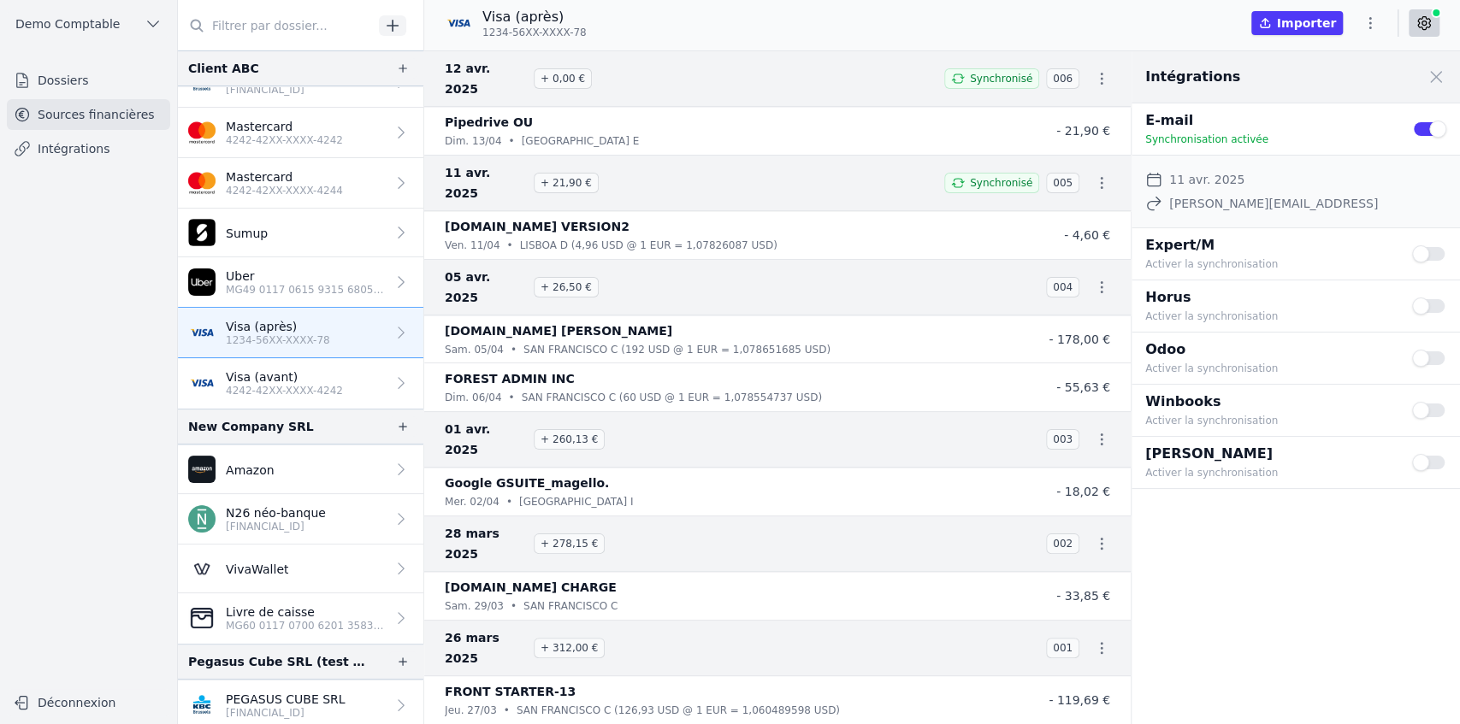
click at [588, 370] on nav "[DATE] + 0,00 € Synchronisé 006 Pipedrive OU [DATE] • [GEOGRAPHIC_DATA] E - 21,…" at bounding box center [777, 387] width 706 height 674
